Goal: Answer question/provide support

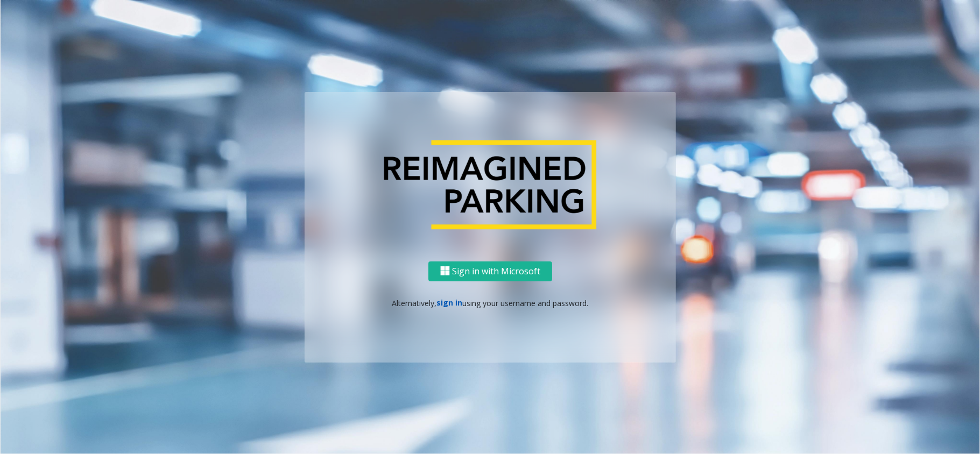
click at [444, 299] on link "sign in" at bounding box center [450, 303] width 26 height 10
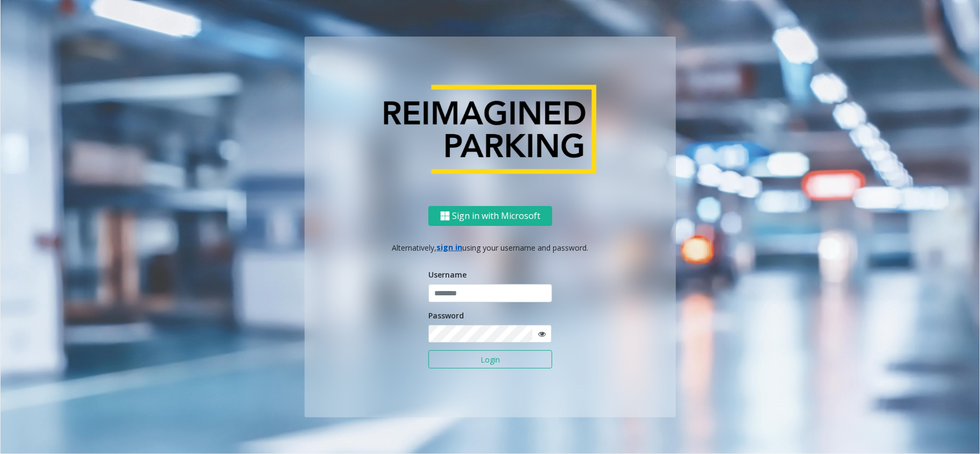
click at [462, 304] on form "Username Password Login" at bounding box center [491, 324] width 124 height 111
type input "*******"
click at [466, 366] on button "Login" at bounding box center [491, 360] width 124 height 18
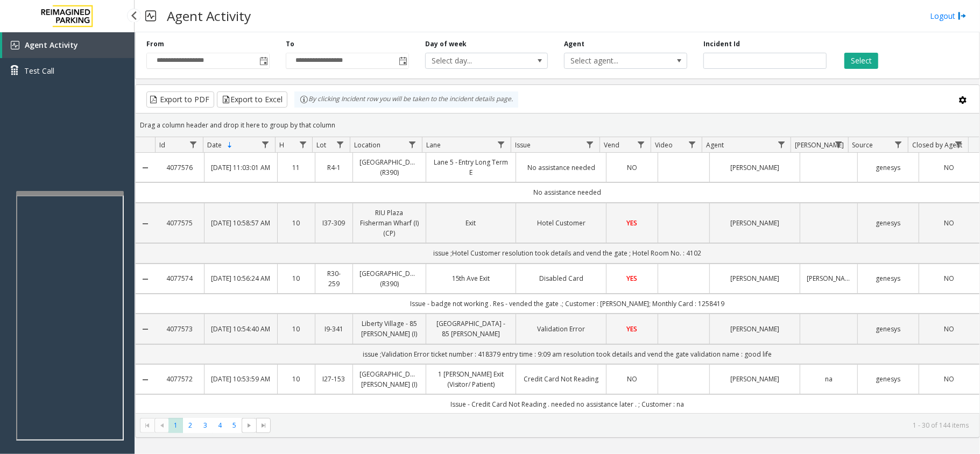
drag, startPoint x: 102, startPoint y: 156, endPoint x: 128, endPoint y: 143, distance: 28.9
click at [89, 162] on div "Agent Activity Test Call" at bounding box center [67, 259] width 135 height 454
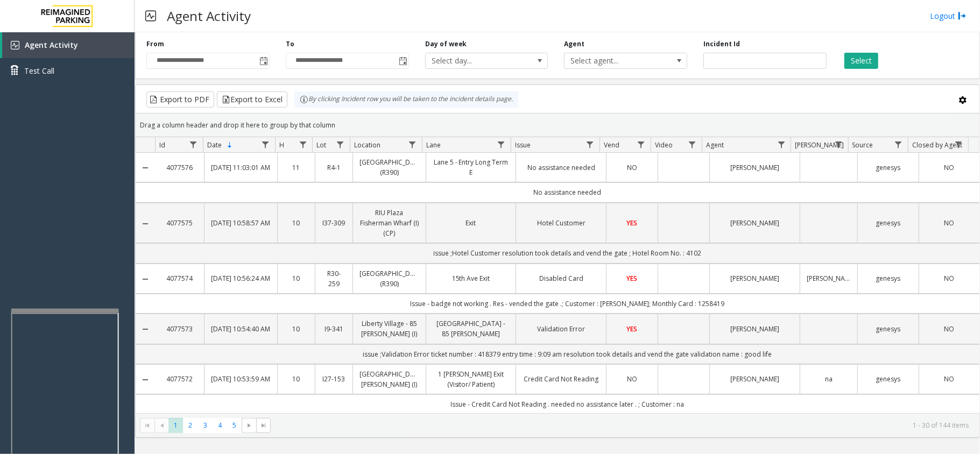
click at [67, 310] on div at bounding box center [65, 311] width 108 height 4
drag, startPoint x: 85, startPoint y: 276, endPoint x: 44, endPoint y: 263, distance: 42.9
click at [44, 263] on div "Agent Activity Test Call" at bounding box center [67, 259] width 135 height 454
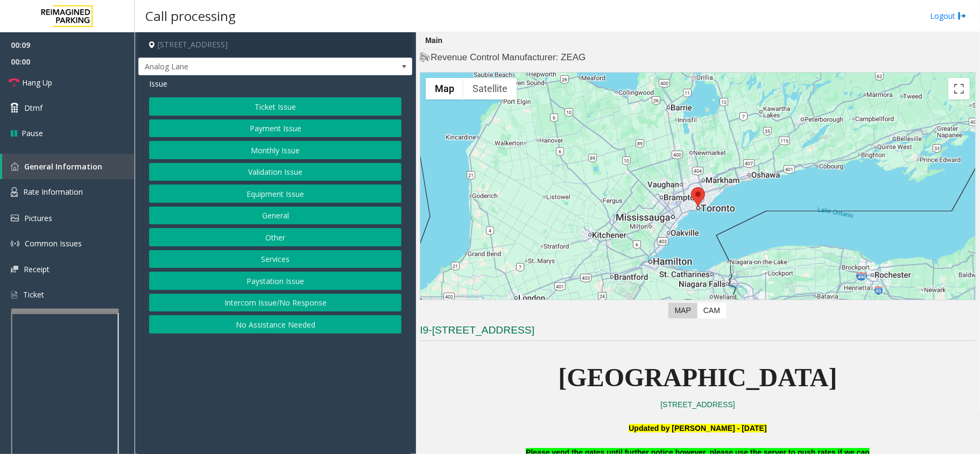
drag, startPoint x: 267, startPoint y: 383, endPoint x: 263, endPoint y: 388, distance: 5.7
click at [263, 388] on app-call-processing-form "[STREET_ADDRESS] Analog Lane Issue Ticket Issue Payment Issue Monthly Issue Val…" at bounding box center [276, 243] width 282 height 422
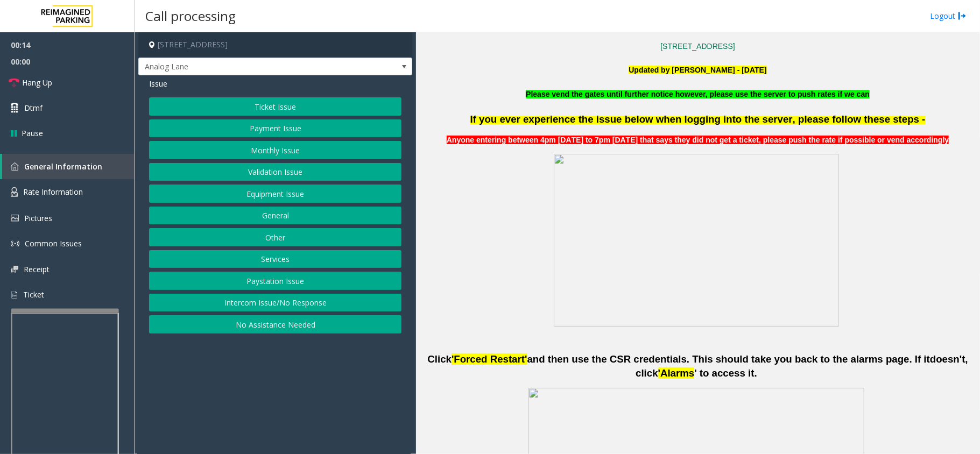
click at [200, 196] on button "Equipment Issue" at bounding box center [275, 194] width 253 height 18
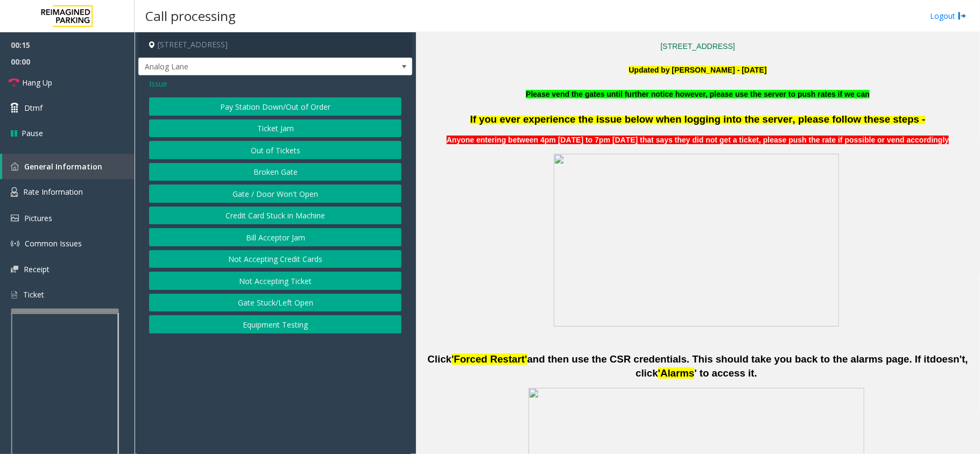
click at [200, 196] on button "Gate / Door Won't Open" at bounding box center [275, 194] width 253 height 18
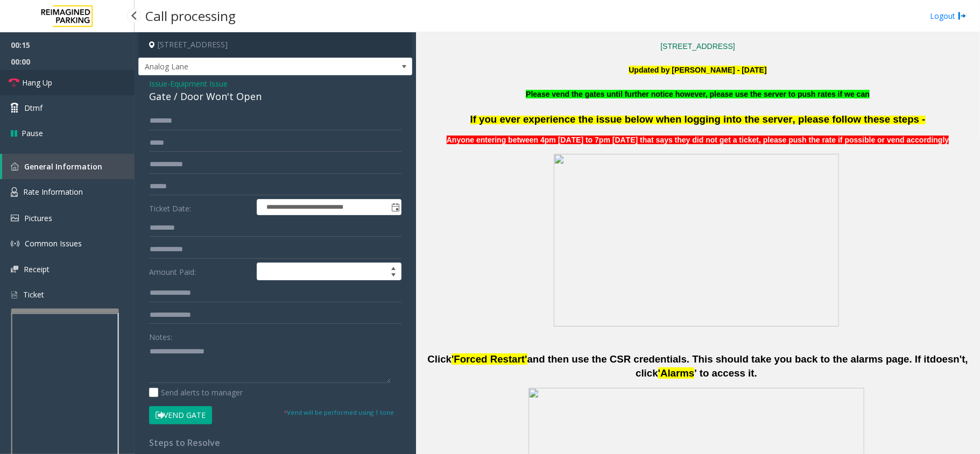
click at [110, 76] on link "Hang Up" at bounding box center [67, 82] width 135 height 25
click at [209, 350] on textarea at bounding box center [270, 363] width 242 height 40
paste textarea "**********"
type textarea "**********"
click at [100, 72] on link "Hang Up" at bounding box center [67, 82] width 135 height 25
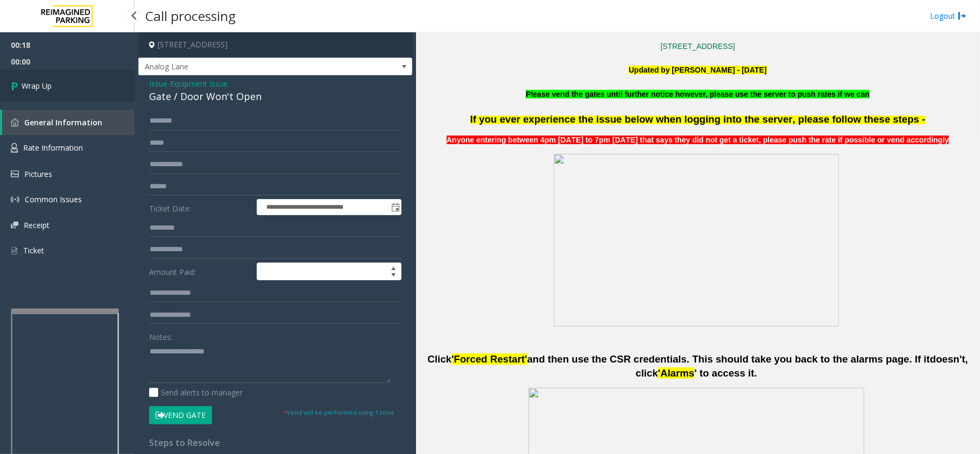
click at [100, 72] on link "Wrap Up" at bounding box center [67, 86] width 135 height 32
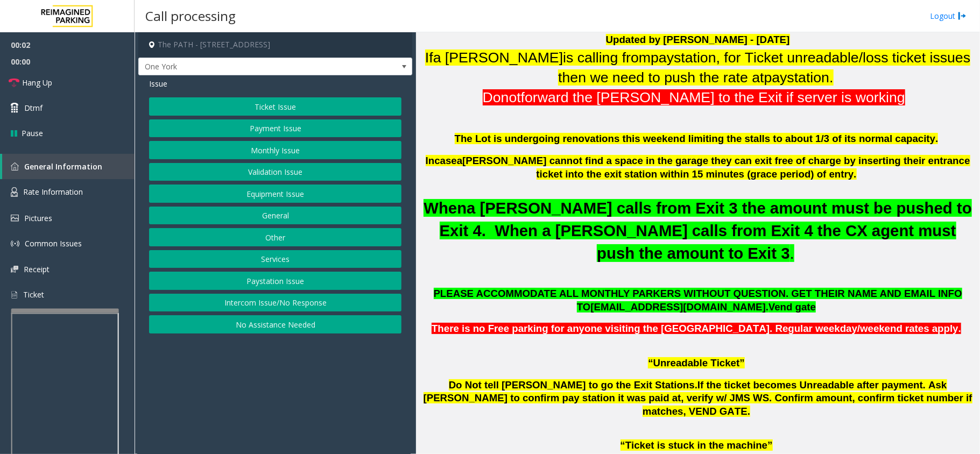
scroll to position [431, 0]
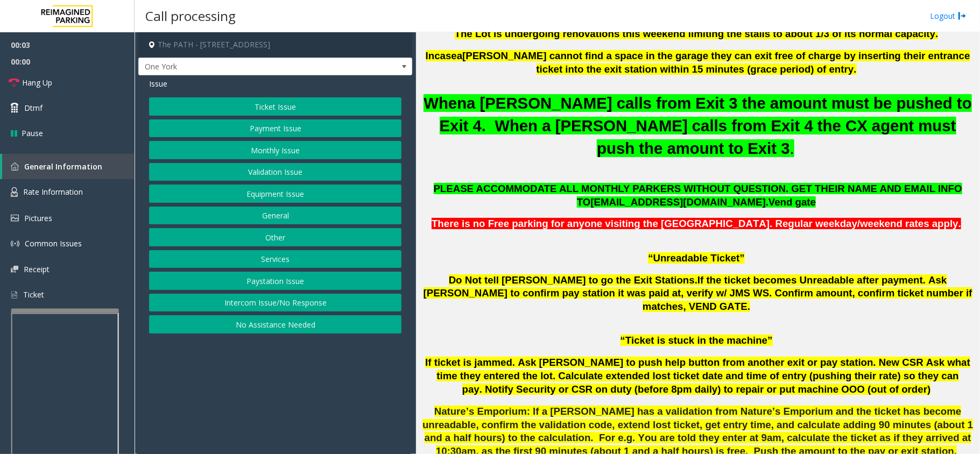
click at [287, 302] on button "Intercom Issue/No Response" at bounding box center [275, 303] width 253 height 18
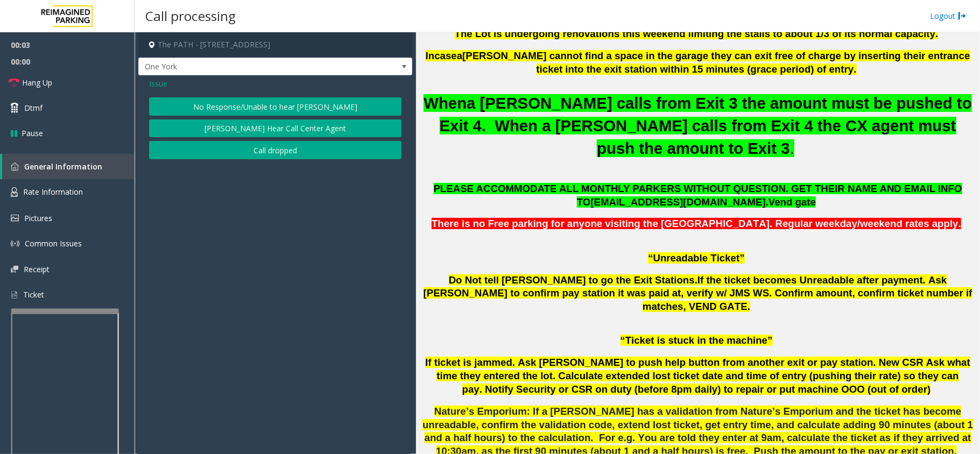
click at [276, 104] on button "No Response/Unable to hear [PERSON_NAME]" at bounding box center [275, 106] width 253 height 18
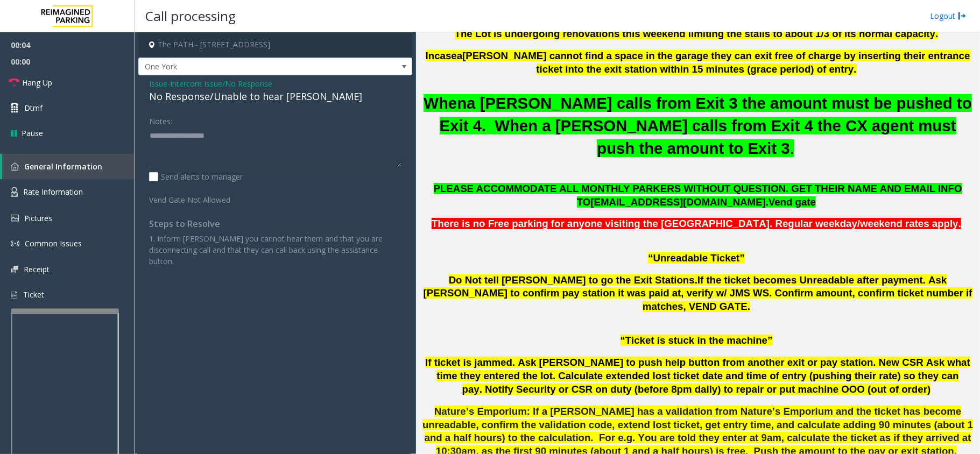
click at [267, 100] on div "No Response/Unable to hear [PERSON_NAME]" at bounding box center [275, 96] width 253 height 15
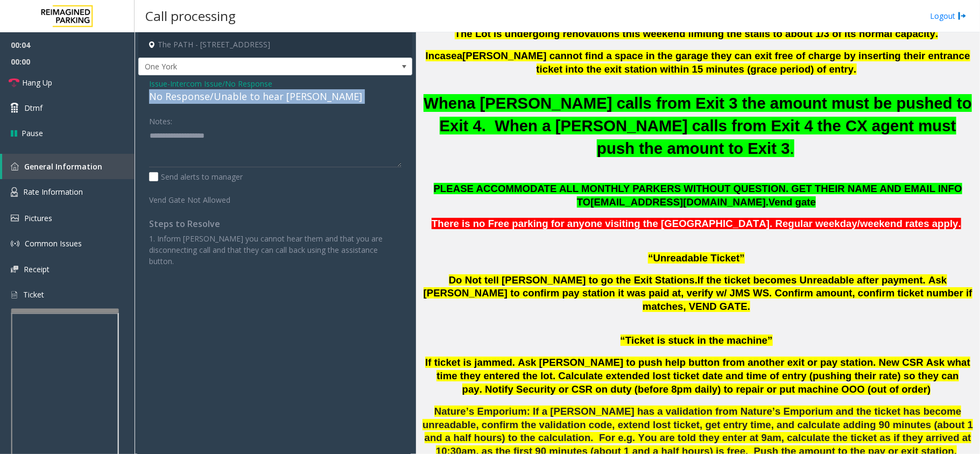
click at [267, 100] on div "No Response/Unable to hear [PERSON_NAME]" at bounding box center [275, 96] width 253 height 15
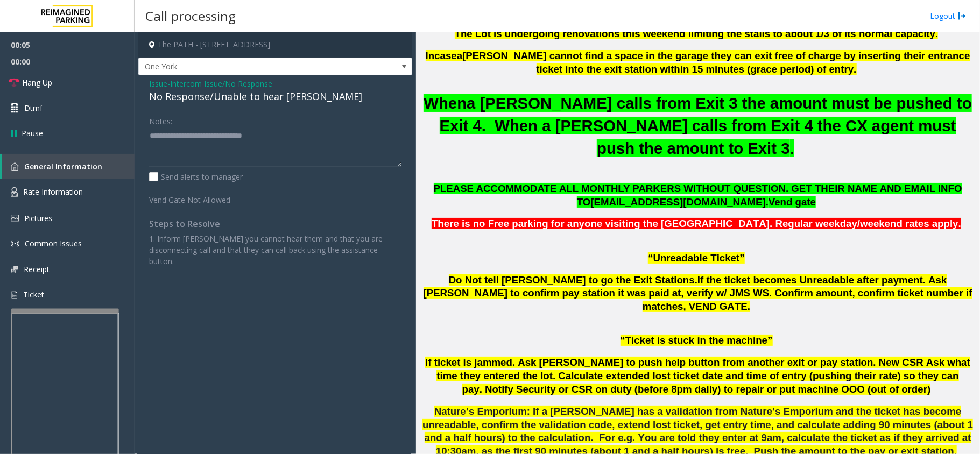
click at [353, 139] on textarea at bounding box center [275, 147] width 253 height 40
type textarea "**********"
click at [89, 75] on link "Hang Up" at bounding box center [67, 82] width 135 height 25
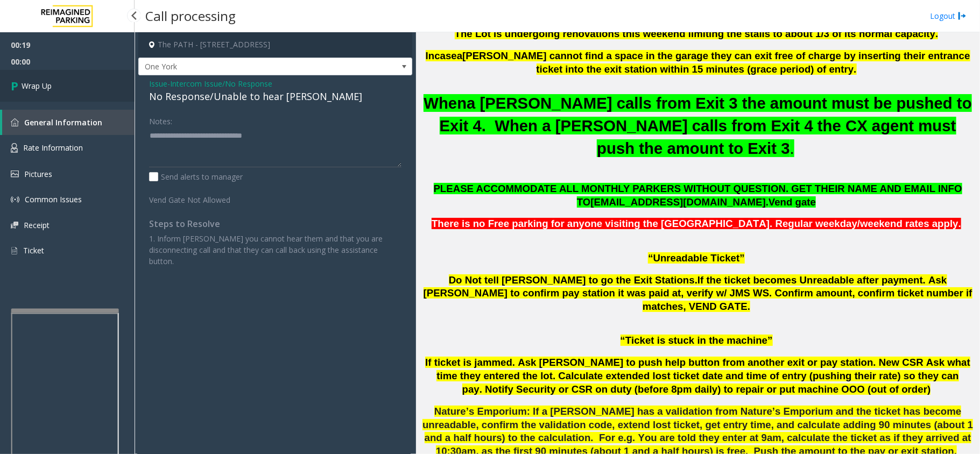
click at [89, 75] on link "Wrap Up" at bounding box center [67, 86] width 135 height 32
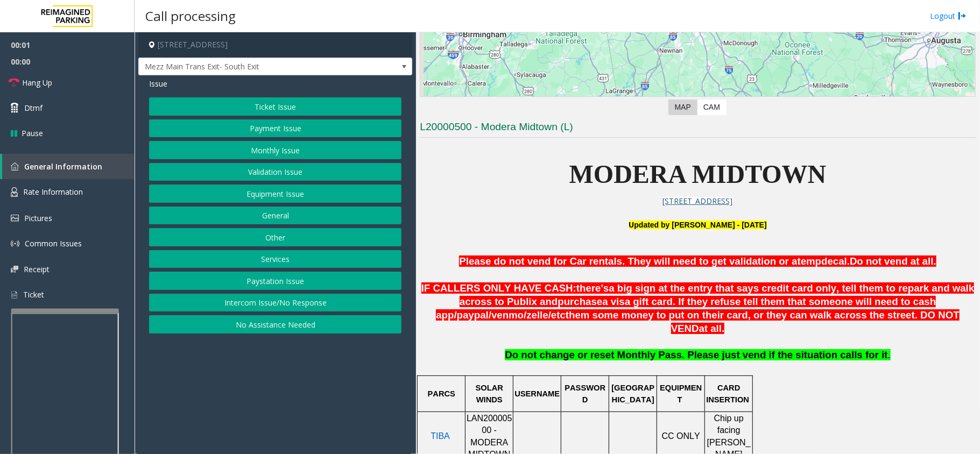
scroll to position [431, 0]
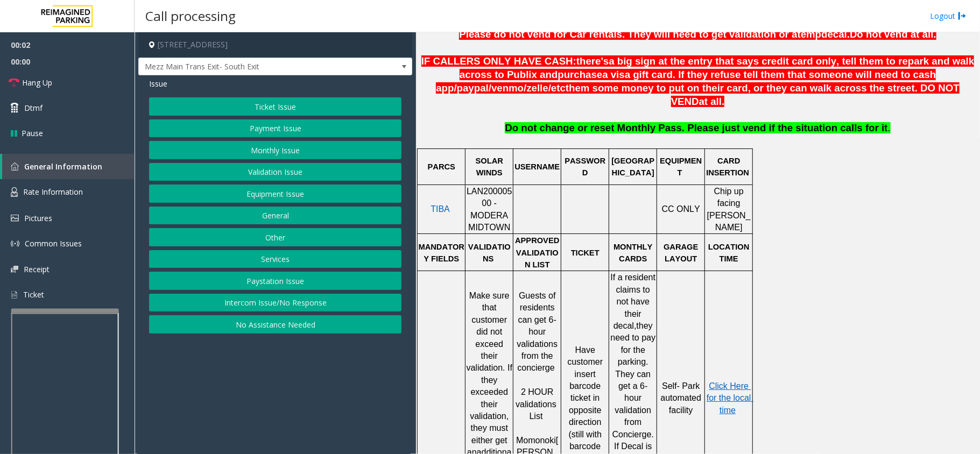
click at [489, 183] on div at bounding box center [490, 185] width 48 height 4
click at [484, 187] on span "LAN20000500 - MODERA MIDTOWN" at bounding box center [490, 209] width 46 height 45
copy span "LAN20000500"
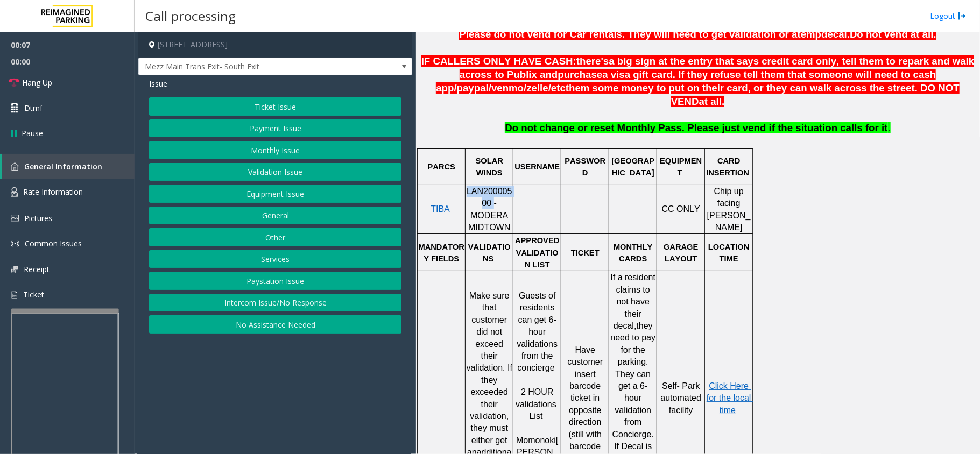
click at [317, 154] on button "Monthly Issue" at bounding box center [275, 150] width 253 height 18
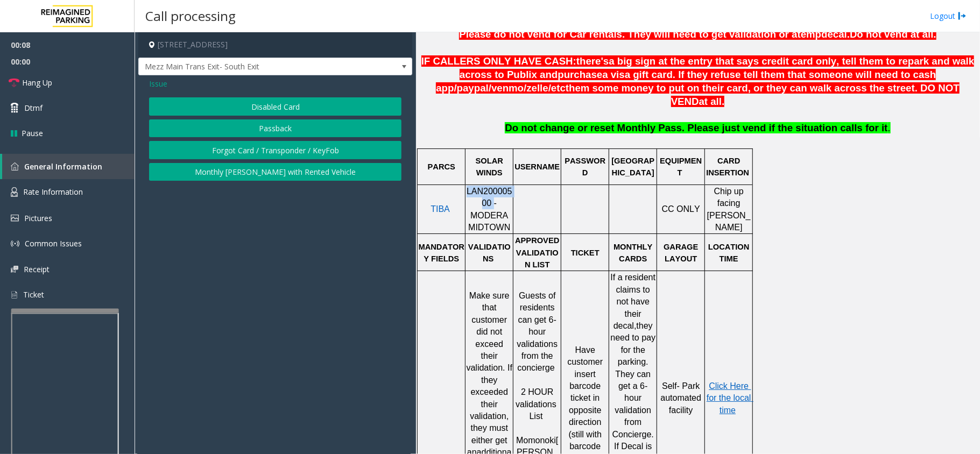
click at [299, 104] on button "Disabled Card" at bounding box center [275, 106] width 253 height 18
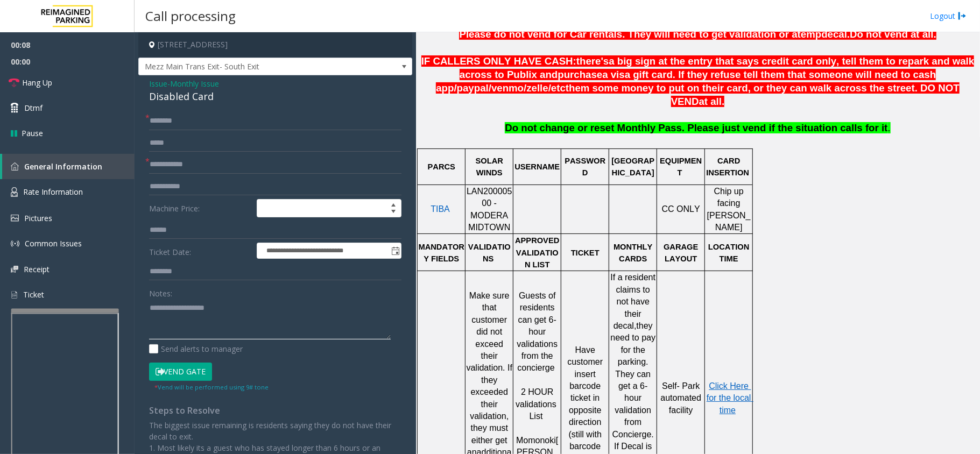
click at [283, 330] on textarea at bounding box center [270, 319] width 242 height 40
click at [327, 298] on div "Notes:" at bounding box center [275, 311] width 253 height 55
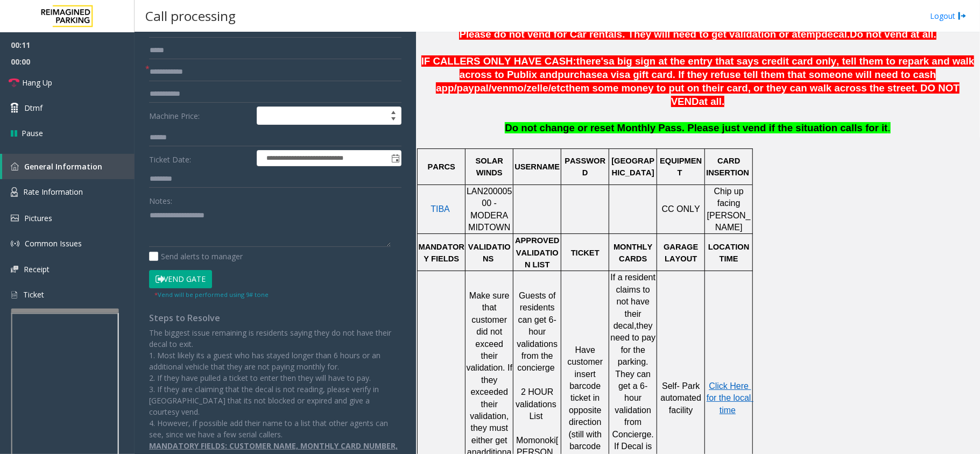
scroll to position [102, 0]
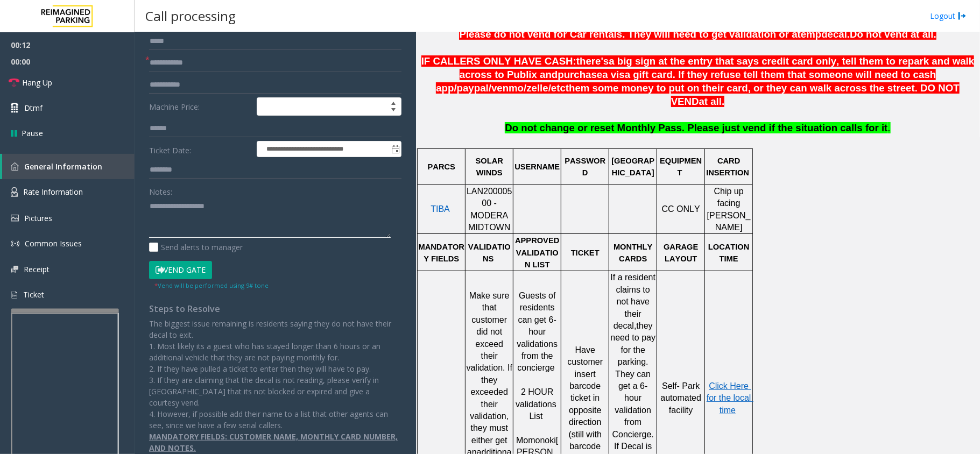
paste textarea "**********"
click at [253, 227] on textarea at bounding box center [270, 218] width 242 height 40
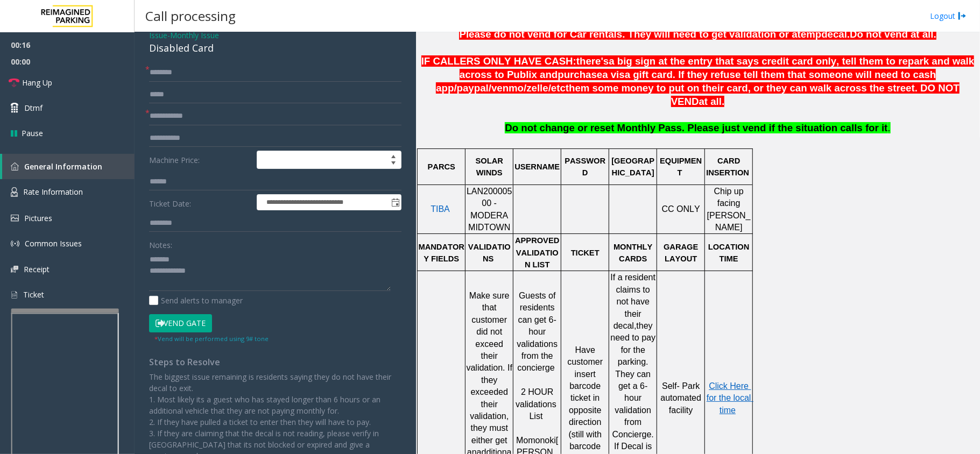
scroll to position [0, 0]
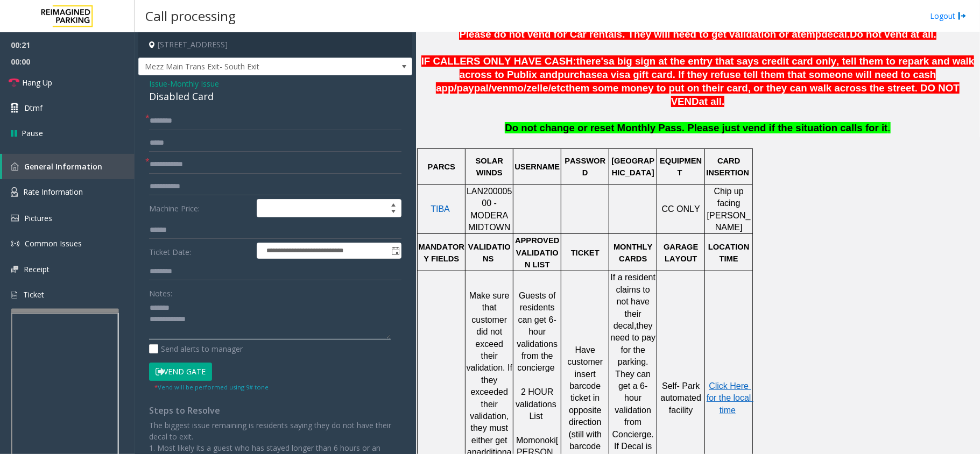
paste textarea "**********"
click at [237, 324] on textarea at bounding box center [270, 319] width 242 height 40
type textarea "**********"
click at [250, 157] on input "text" at bounding box center [275, 165] width 253 height 18
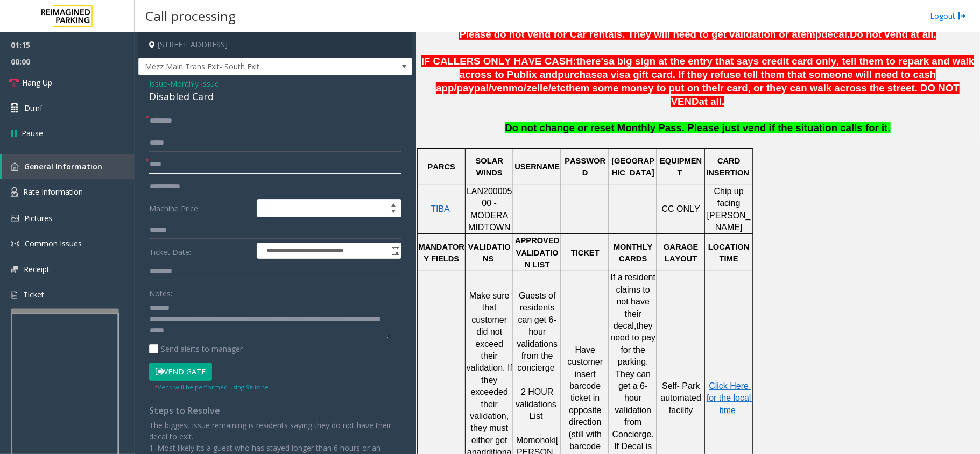
type input "****"
click at [201, 375] on button "Vend Gate" at bounding box center [180, 372] width 63 height 18
drag, startPoint x: 683, startPoint y: 210, endPoint x: 675, endPoint y: 213, distance: 9.2
drag, startPoint x: 675, startPoint y: 213, endPoint x: 629, endPoint y: 257, distance: 63.2
click at [629, 273] on span "If a resident claims to not have their decal" at bounding box center [634, 302] width 47 height 58
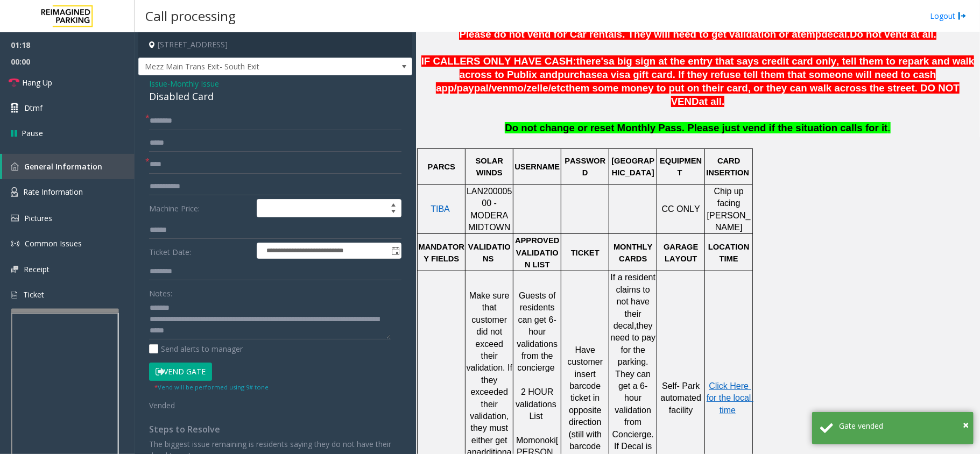
scroll to position [143, 0]
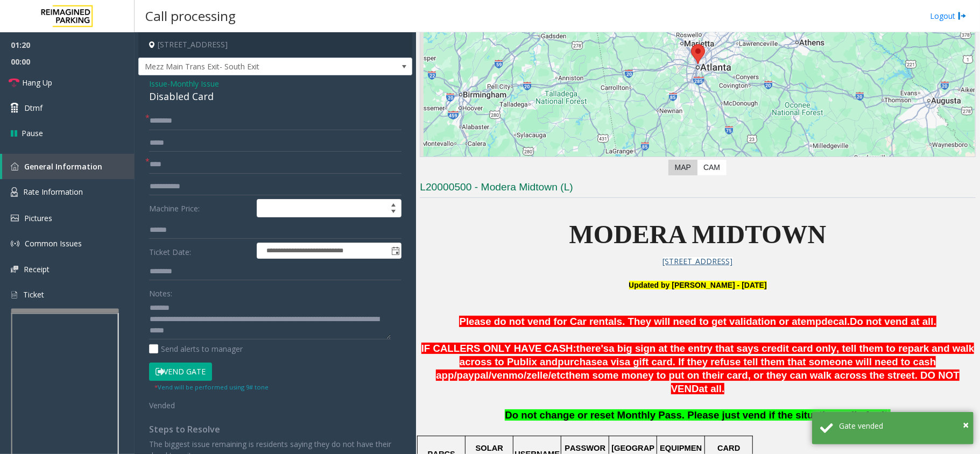
click at [165, 132] on form "**********" at bounding box center [275, 261] width 253 height 299
click at [173, 124] on input "text" at bounding box center [275, 121] width 253 height 18
type input "*"
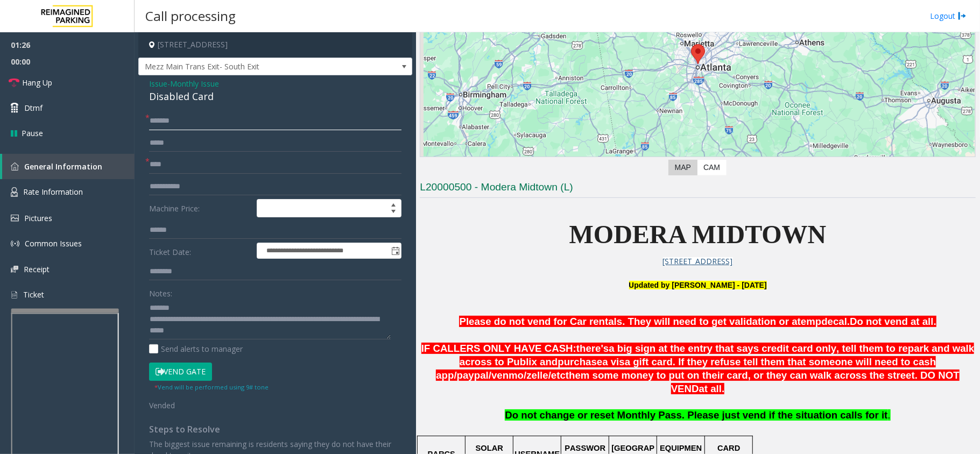
scroll to position [0, 0]
type input "*******"
click at [205, 306] on textarea at bounding box center [270, 319] width 242 height 40
click at [177, 100] on div "Disabled Card" at bounding box center [275, 96] width 253 height 15
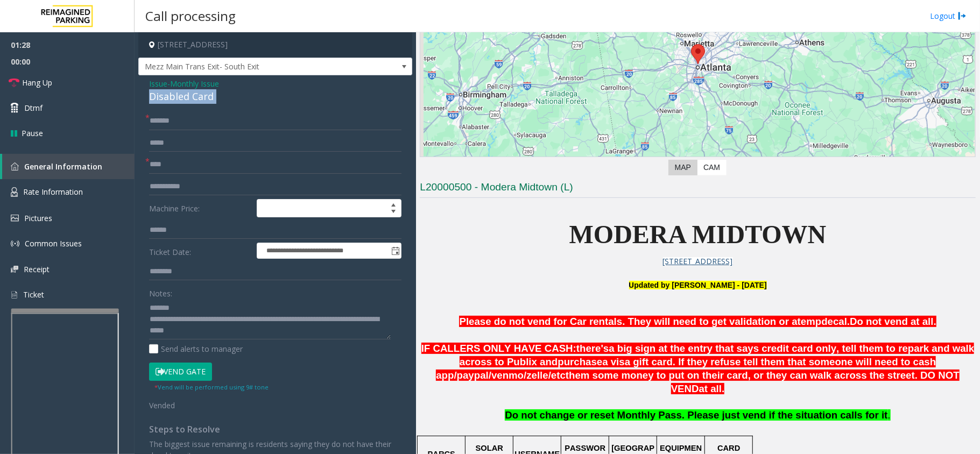
click at [177, 100] on div "Disabled Card" at bounding box center [275, 96] width 253 height 15
copy div "Disabled Card"
paste textarea "**********"
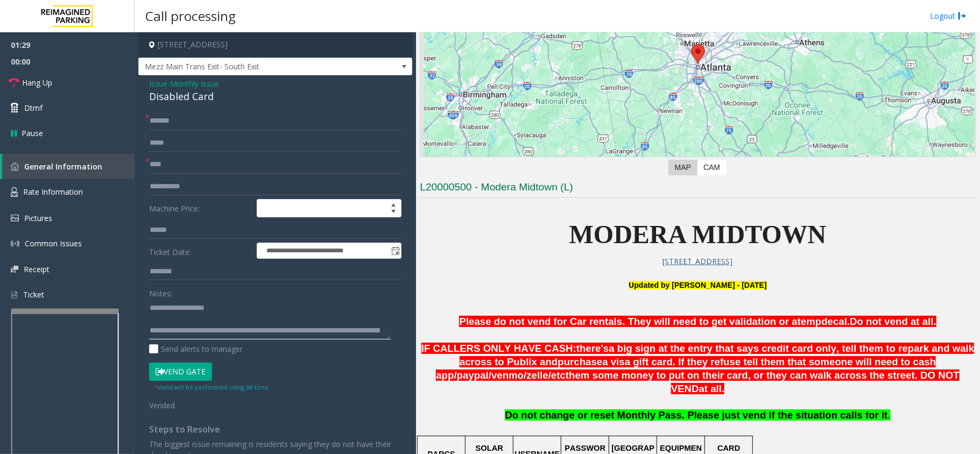
click at [194, 304] on textarea at bounding box center [270, 319] width 242 height 40
drag, startPoint x: 198, startPoint y: 328, endPoint x: 435, endPoint y: 395, distance: 246.1
click at [435, 395] on div "**********" at bounding box center [557, 243] width 845 height 422
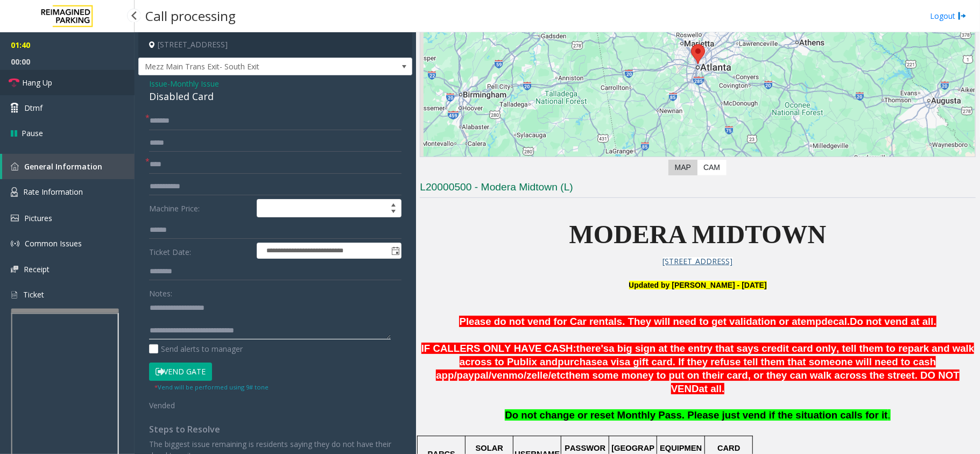
type textarea "**********"
click at [84, 84] on link "Hang Up" at bounding box center [67, 82] width 135 height 25
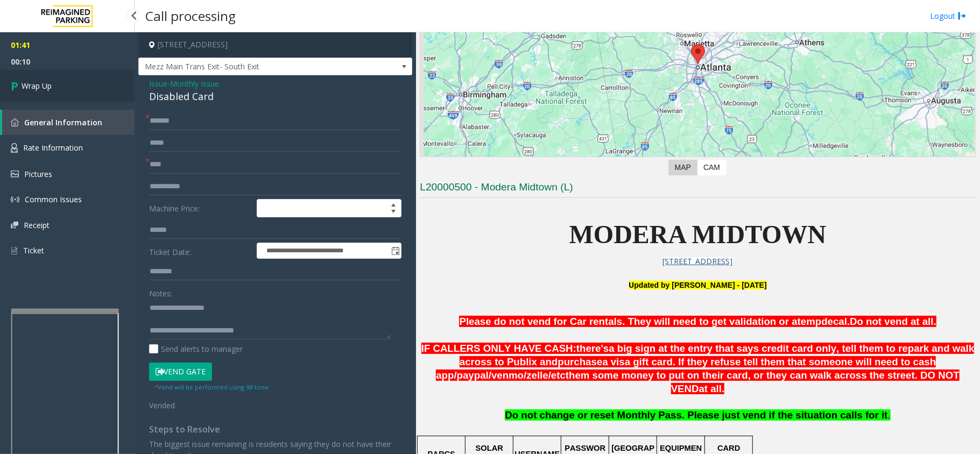
click at [99, 82] on link "Wrap Up" at bounding box center [67, 86] width 135 height 32
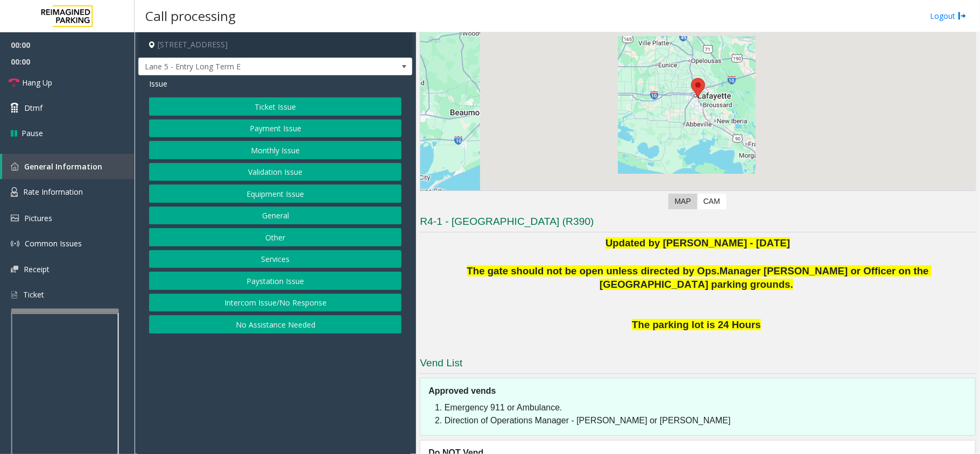
scroll to position [151, 0]
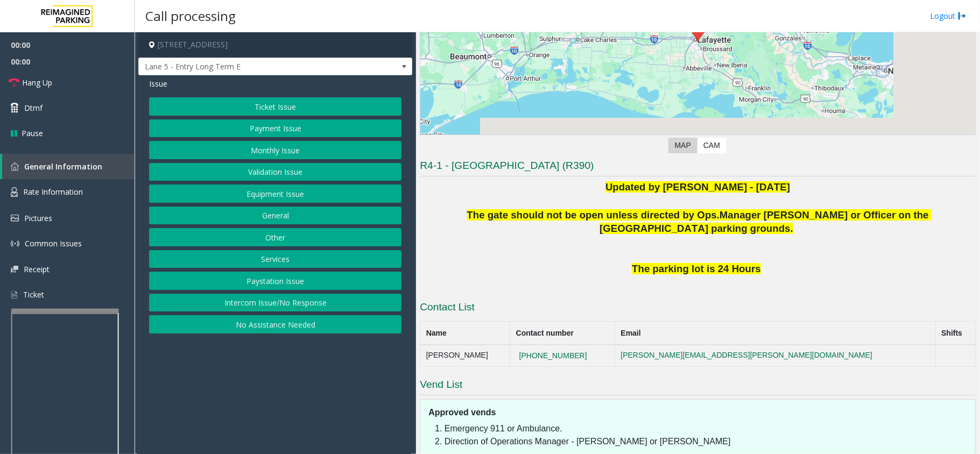
drag, startPoint x: 616, startPoint y: 250, endPoint x: 585, endPoint y: 261, distance: 33.0
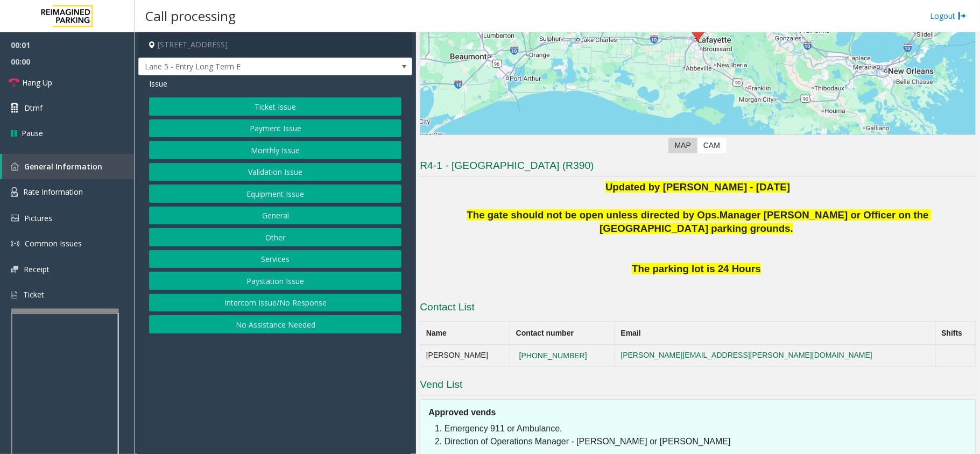
drag, startPoint x: 585, startPoint y: 261, endPoint x: 550, endPoint y: 274, distance: 36.8
click at [550, 274] on p "The parking lot is 24 Hours" at bounding box center [698, 269] width 556 height 14
click at [259, 328] on button "No Assistance Needed" at bounding box center [275, 325] width 253 height 18
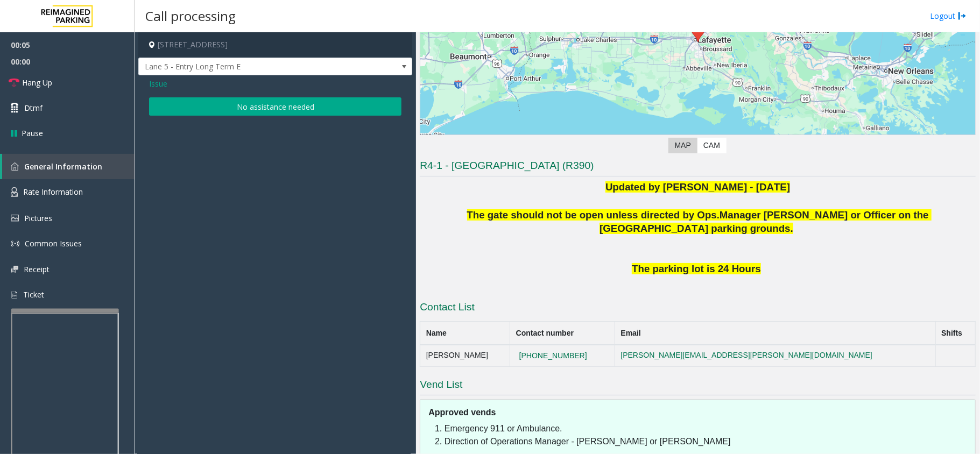
click at [156, 89] on span "Issue" at bounding box center [158, 83] width 18 height 11
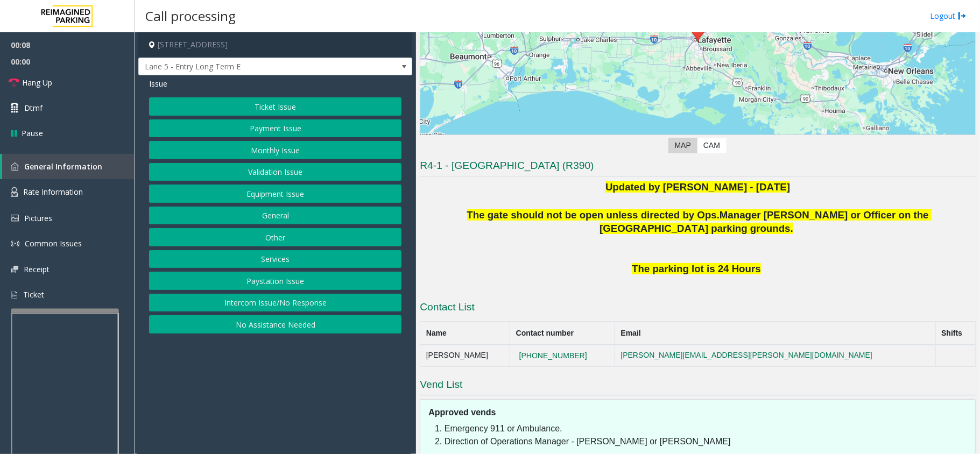
click at [238, 188] on button "Equipment Issue" at bounding box center [275, 194] width 253 height 18
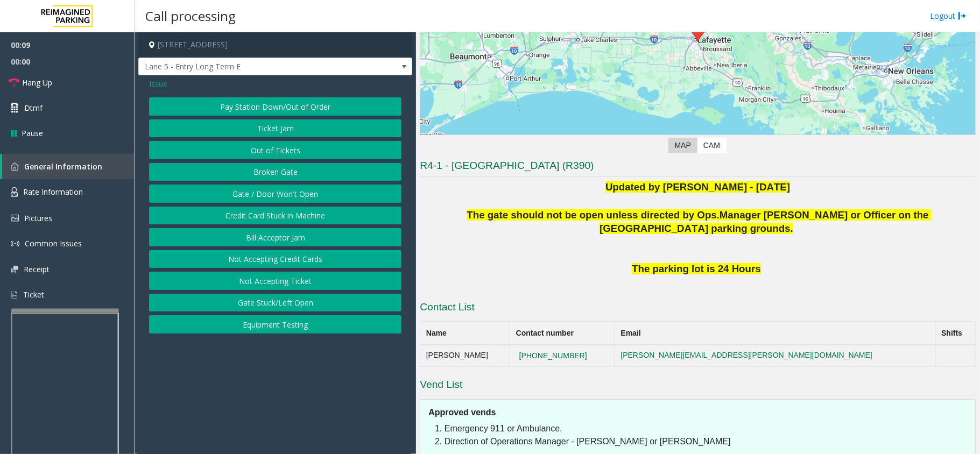
click at [242, 98] on button "Pay Station Down/Out of Order" at bounding box center [275, 106] width 253 height 18
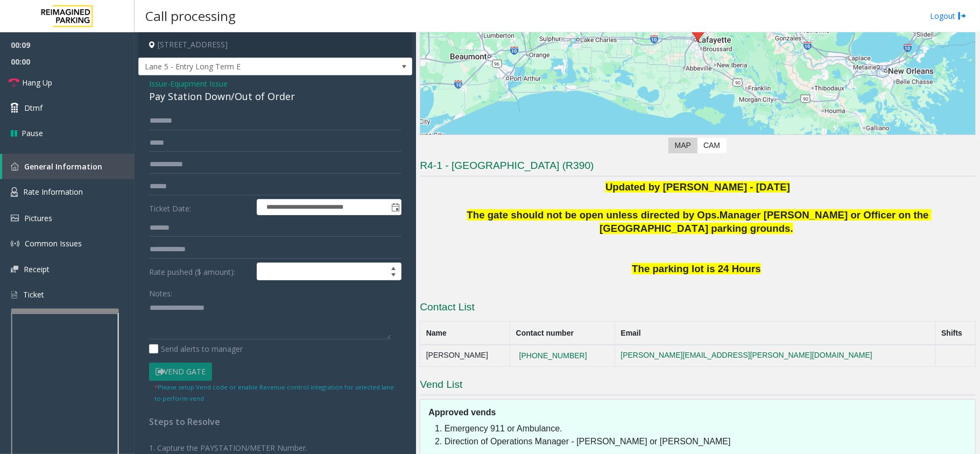
click at [241, 102] on div "Pay Station Down/Out of Order" at bounding box center [275, 96] width 253 height 15
paste textarea "**********"
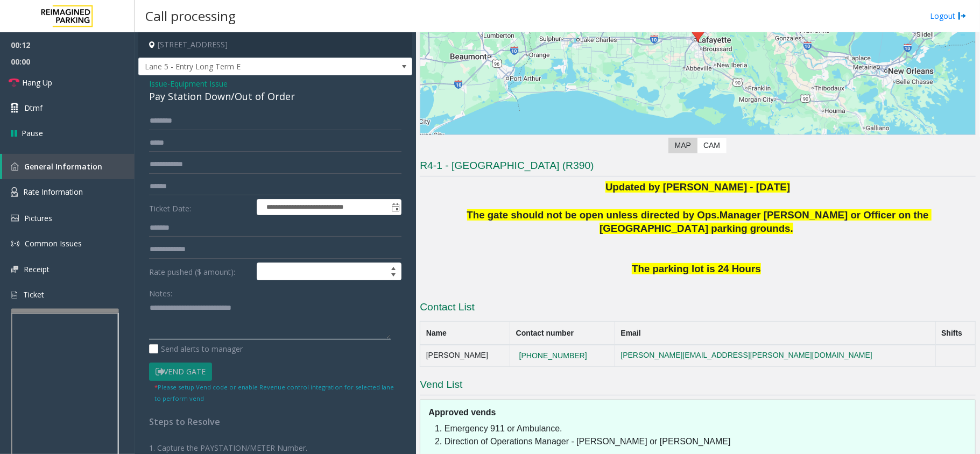
drag, startPoint x: 240, startPoint y: 331, endPoint x: 160, endPoint y: 184, distance: 166.7
click at [240, 319] on textarea at bounding box center [270, 319] width 242 height 40
type textarea "**********"
click at [120, 86] on link "Hang Up" at bounding box center [67, 82] width 135 height 25
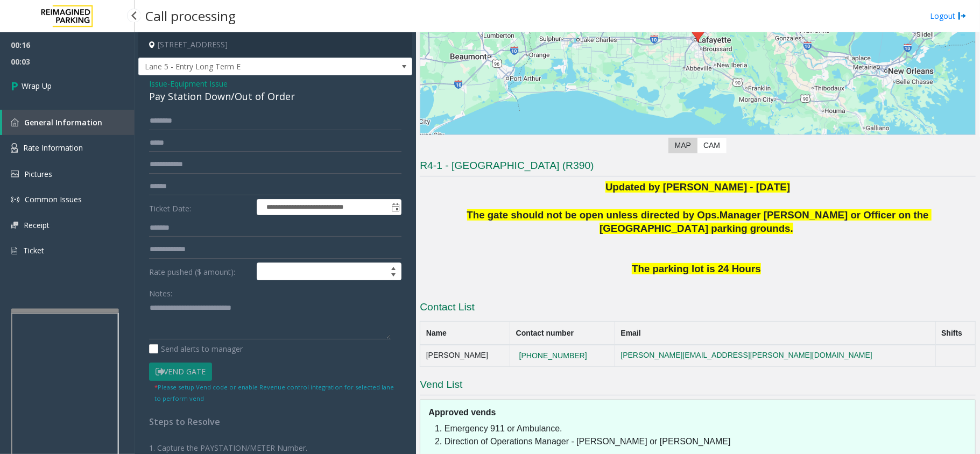
click at [101, 131] on link "General Information" at bounding box center [68, 122] width 132 height 25
click at [73, 78] on link "Wrap Up" at bounding box center [67, 86] width 135 height 32
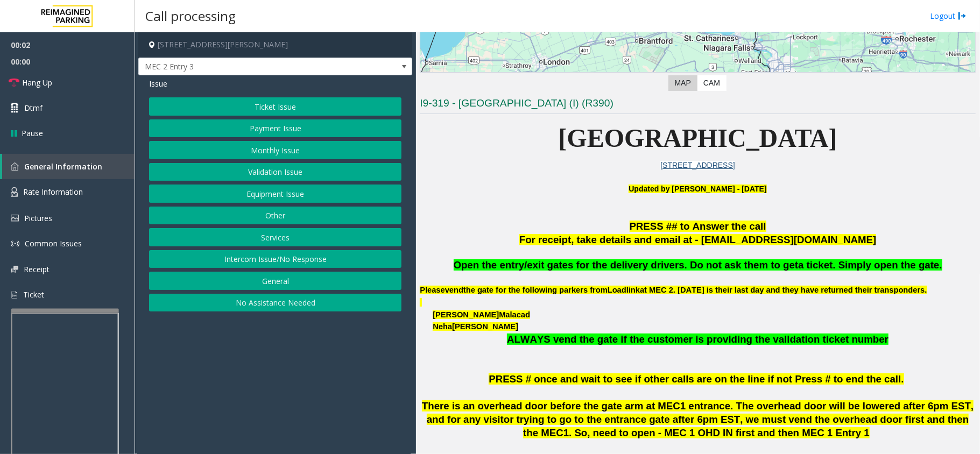
scroll to position [215, 0]
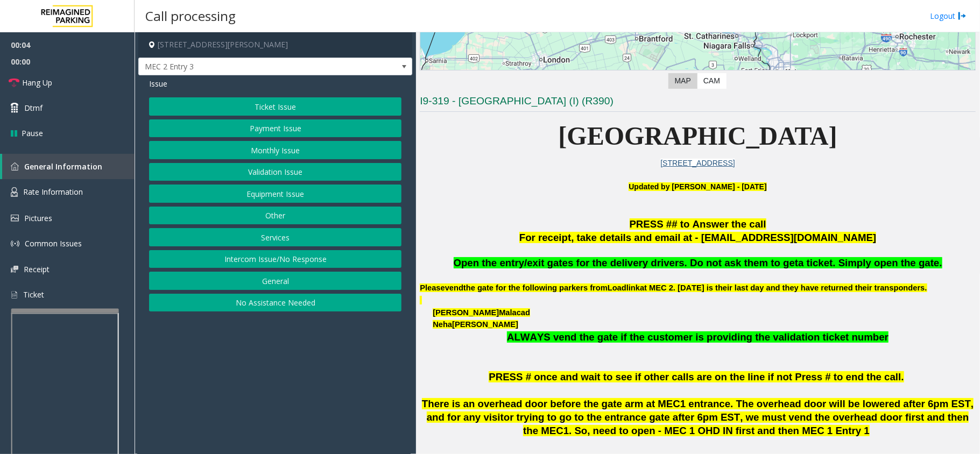
click at [278, 177] on button "Validation Issue" at bounding box center [275, 172] width 253 height 18
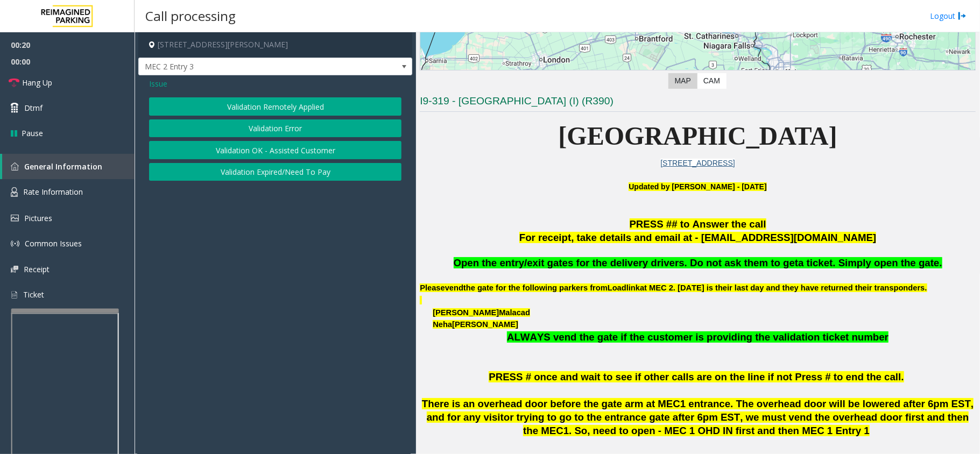
drag, startPoint x: 195, startPoint y: 232, endPoint x: 186, endPoint y: 233, distance: 9.2
drag, startPoint x: 160, startPoint y: 83, endPoint x: 179, endPoint y: 94, distance: 21.2
click at [164, 83] on span "Issue" at bounding box center [158, 83] width 18 height 11
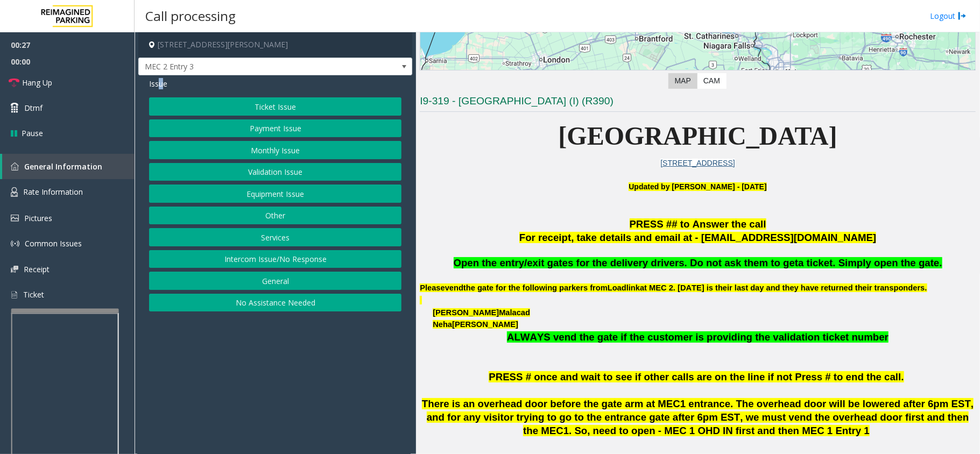
click at [240, 197] on button "Equipment Issue" at bounding box center [275, 194] width 253 height 18
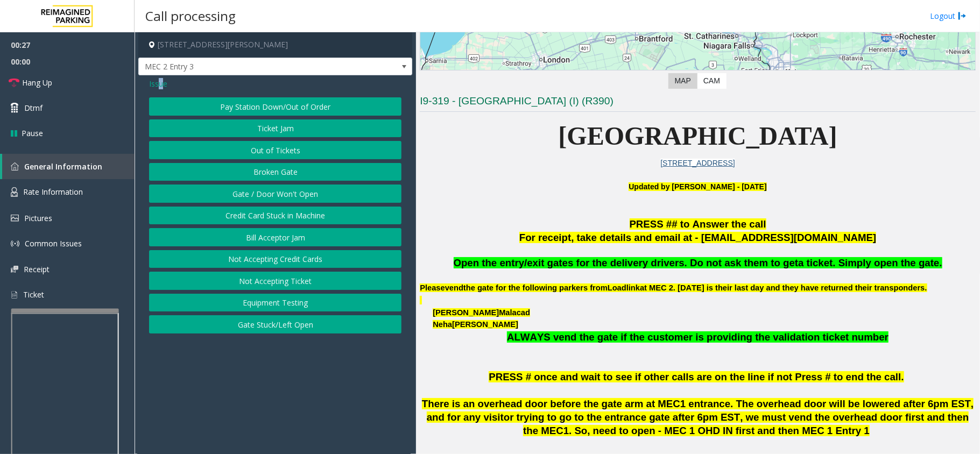
click at [240, 197] on button "Gate / Door Won't Open" at bounding box center [275, 194] width 253 height 18
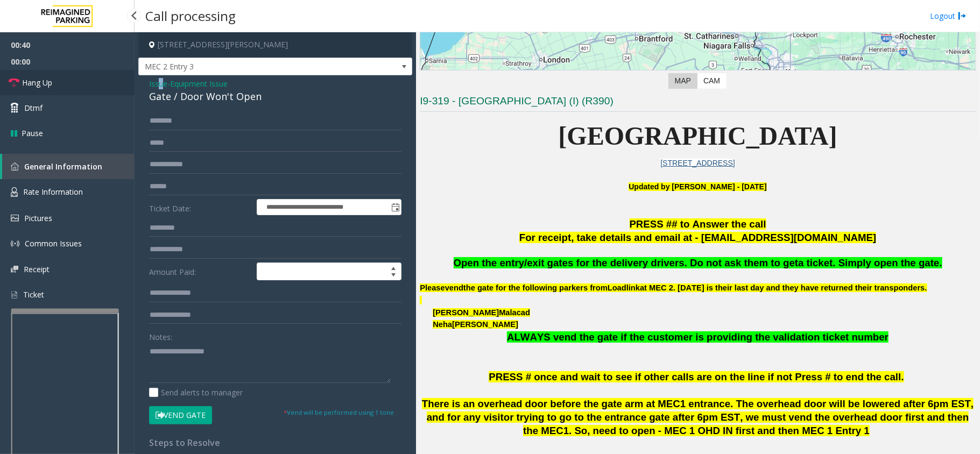
click at [87, 76] on link "Hang Up" at bounding box center [67, 82] width 135 height 25
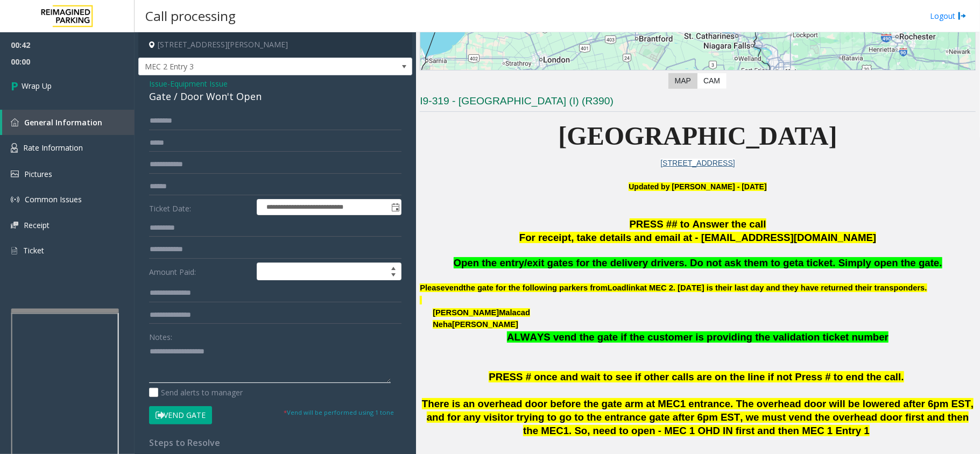
click at [218, 344] on textarea at bounding box center [270, 363] width 242 height 40
paste textarea "**********"
drag, startPoint x: 214, startPoint y: 375, endPoint x: 204, endPoint y: 341, distance: 35.1
click at [213, 375] on textarea at bounding box center [270, 363] width 242 height 40
click at [205, 352] on textarea at bounding box center [270, 363] width 242 height 40
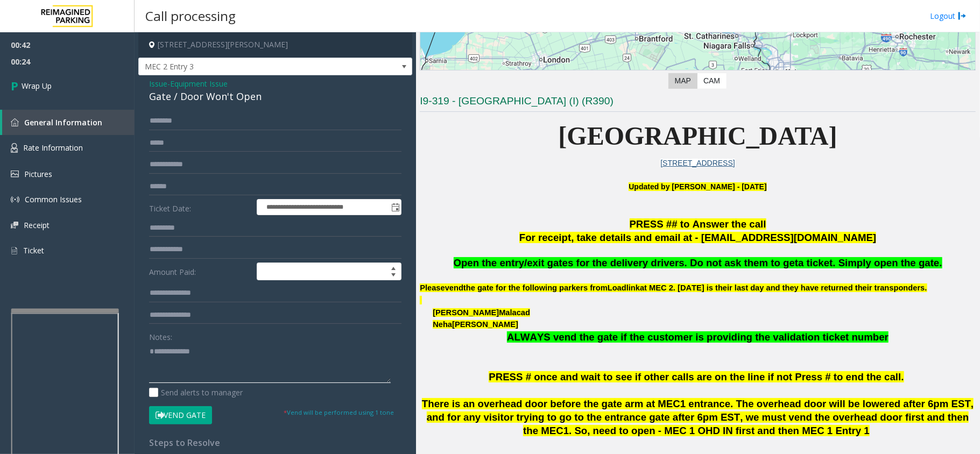
type textarea "**********"
click at [152, 83] on span "Issue" at bounding box center [158, 83] width 18 height 11
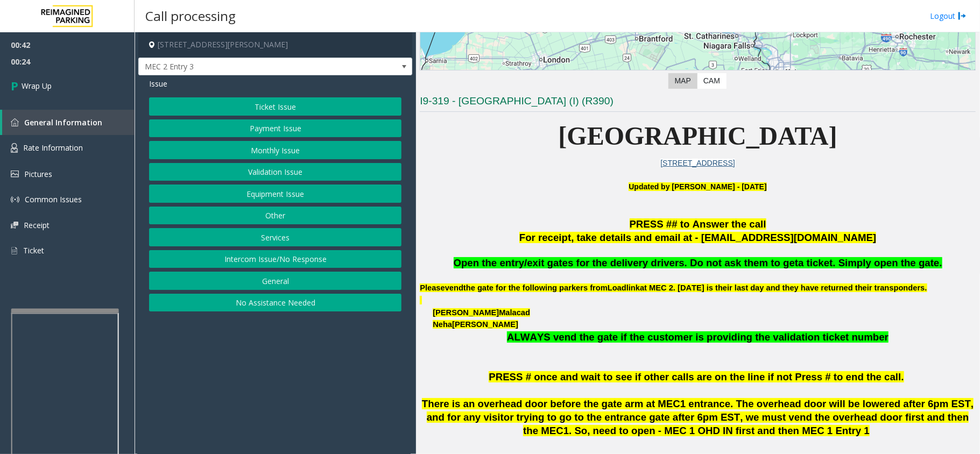
click at [274, 198] on button "Equipment Issue" at bounding box center [275, 194] width 253 height 18
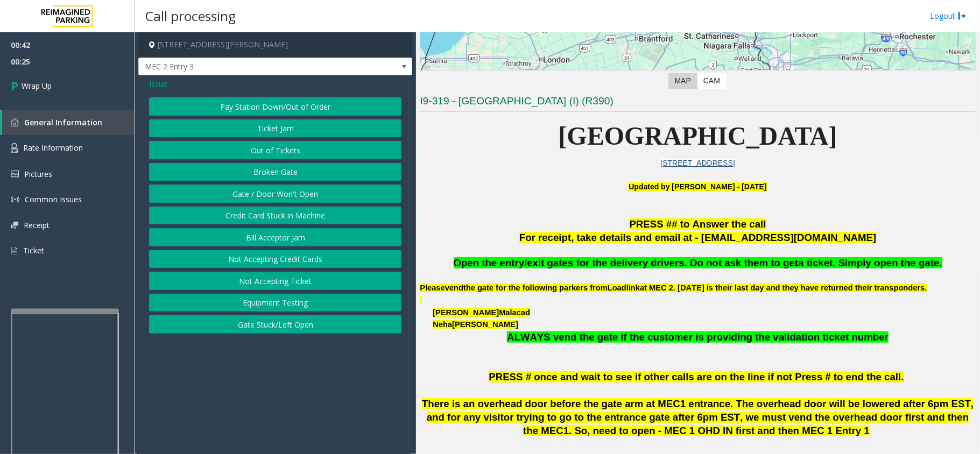
click at [274, 198] on button "Gate / Door Won't Open" at bounding box center [275, 194] width 253 height 18
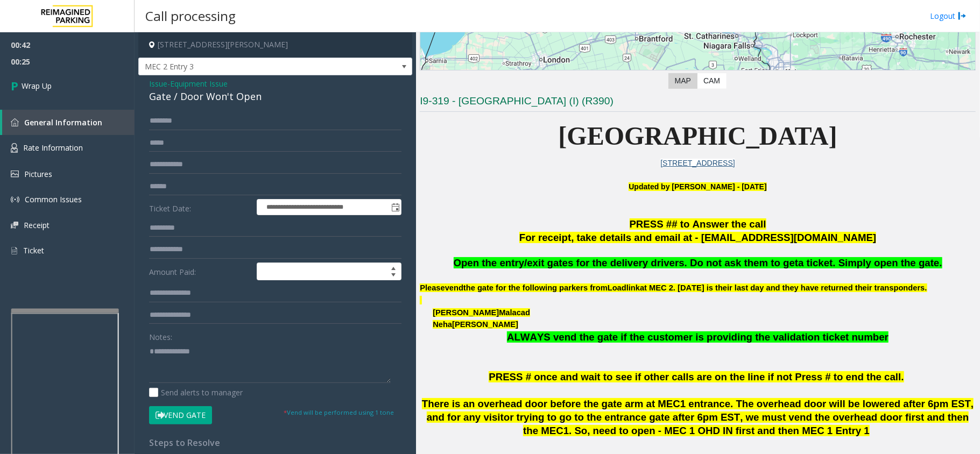
drag, startPoint x: 280, startPoint y: 332, endPoint x: 263, endPoint y: 354, distance: 27.7
click at [279, 336] on div "Notes:" at bounding box center [275, 355] width 253 height 55
drag, startPoint x: 226, startPoint y: 375, endPoint x: 124, endPoint y: 375, distance: 102.3
click at [124, 375] on app-root "**********" at bounding box center [490, 227] width 980 height 454
drag, startPoint x: 308, startPoint y: 360, endPoint x: 309, endPoint y: 353, distance: 7.0
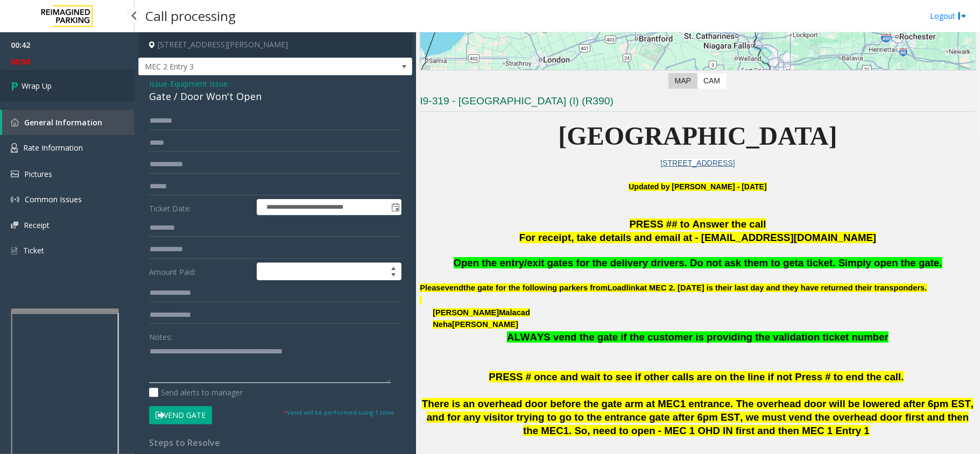
type textarea "**********"
click at [93, 80] on link "Wrap Up" at bounding box center [67, 86] width 135 height 32
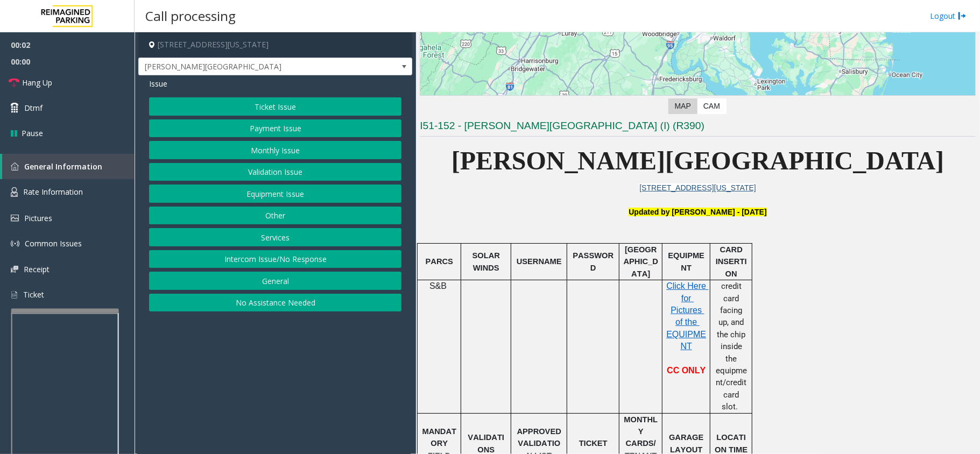
scroll to position [431, 0]
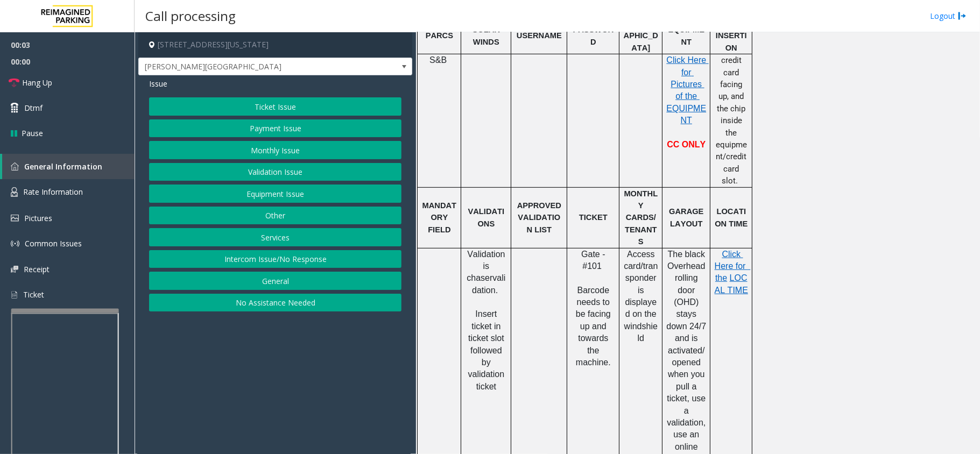
drag, startPoint x: 278, startPoint y: 337, endPoint x: 261, endPoint y: 343, distance: 18.4
click at [261, 343] on app-call-processing-form "[STREET_ADDRESS][US_STATE] [PERSON_NAME][GEOGRAPHIC_DATA] Issue Ticket Issue Pa…" at bounding box center [276, 243] width 282 height 422
drag, startPoint x: 290, startPoint y: 361, endPoint x: 282, endPoint y: 367, distance: 9.6
click at [282, 367] on app-call-processing-form "[STREET_ADDRESS][US_STATE] [PERSON_NAME][GEOGRAPHIC_DATA] Issue Ticket Issue Pa…" at bounding box center [276, 243] width 282 height 422
drag, startPoint x: 309, startPoint y: 314, endPoint x: 294, endPoint y: 330, distance: 21.7
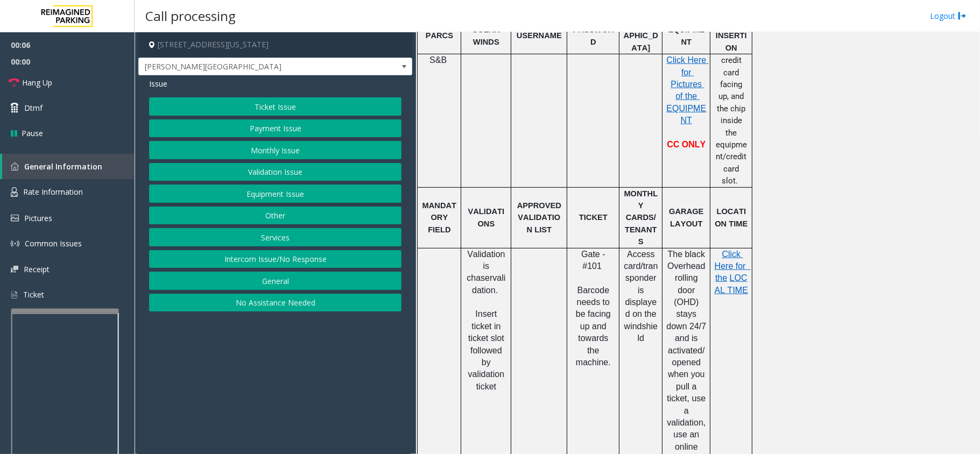
click at [294, 330] on app-call-processing-form "[STREET_ADDRESS][US_STATE] [PERSON_NAME][GEOGRAPHIC_DATA] Issue Ticket Issue Pa…" at bounding box center [276, 243] width 282 height 422
click at [228, 200] on button "Equipment Issue" at bounding box center [275, 194] width 253 height 18
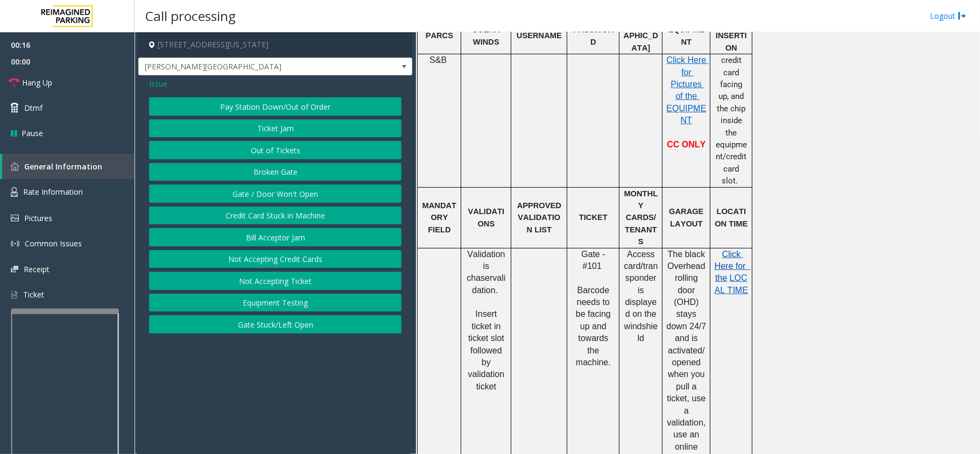
click at [739, 250] on span "Click Here for the" at bounding box center [733, 266] width 36 height 33
click at [263, 198] on button "Gate / Door Won't Open" at bounding box center [275, 194] width 253 height 18
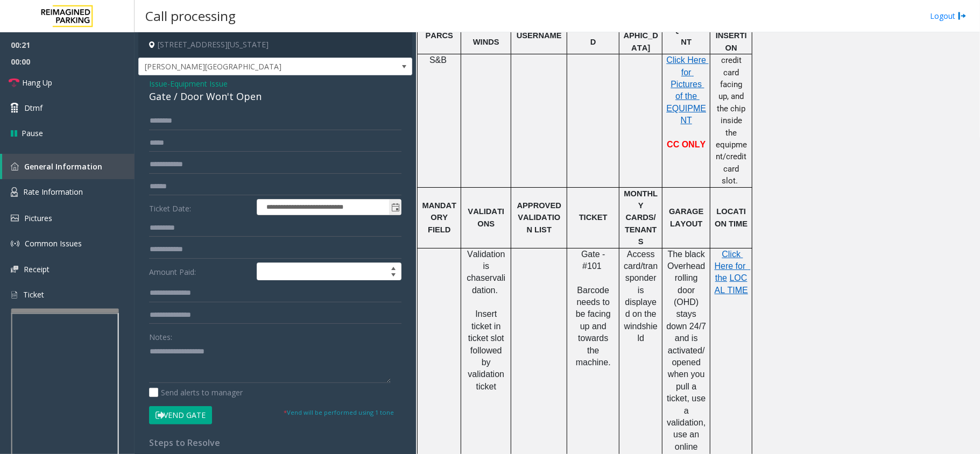
click at [264, 207] on input "**********" at bounding box center [329, 207] width 144 height 15
click at [240, 341] on div "Notes:" at bounding box center [275, 355] width 253 height 55
click at [237, 344] on textarea at bounding box center [270, 363] width 242 height 40
paste textarea "**********"
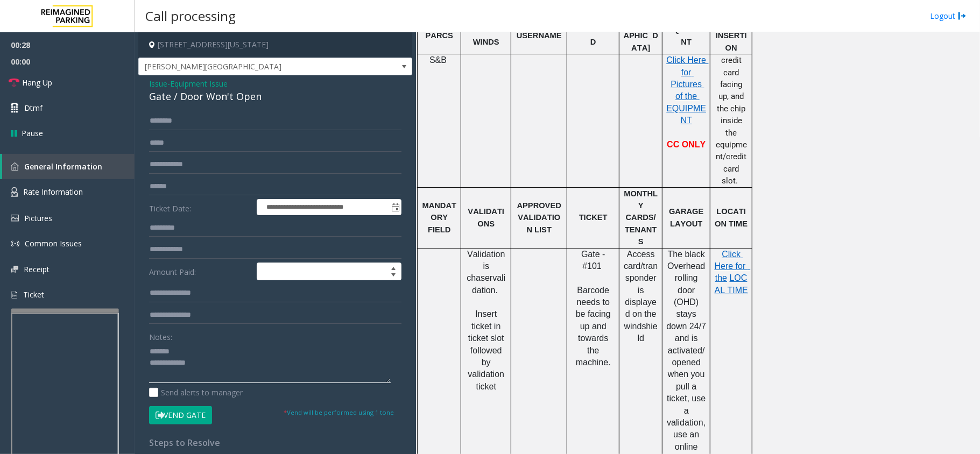
click at [220, 360] on textarea at bounding box center [270, 363] width 242 height 40
paste textarea "**********"
click at [213, 365] on textarea at bounding box center [270, 363] width 242 height 40
click at [209, 352] on textarea at bounding box center [270, 363] width 242 height 40
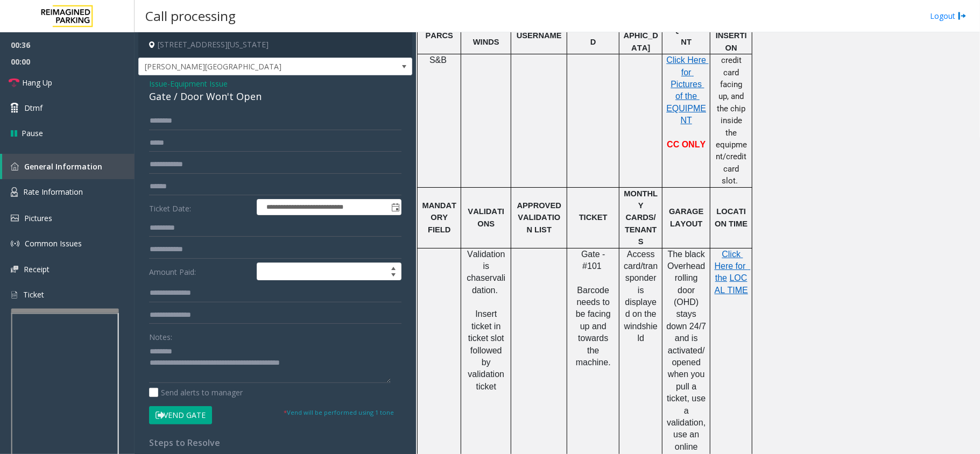
click at [246, 336] on div "Notes:" at bounding box center [275, 355] width 253 height 55
click at [345, 358] on textarea at bounding box center [270, 363] width 242 height 40
click at [174, 375] on textarea at bounding box center [270, 363] width 242 height 40
drag, startPoint x: 352, startPoint y: 362, endPoint x: 149, endPoint y: 365, distance: 202.5
click at [149, 365] on textarea at bounding box center [270, 363] width 242 height 40
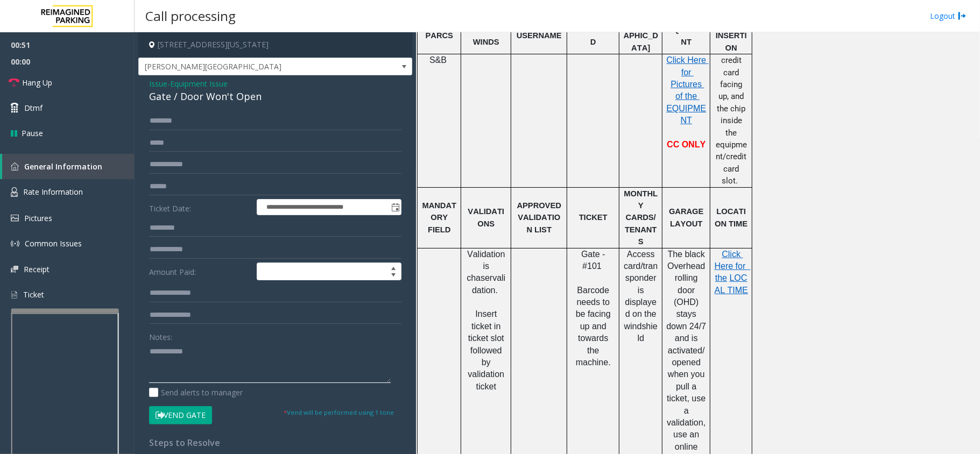
type textarea "*******"
click at [205, 121] on input "text" at bounding box center [275, 121] width 253 height 18
drag, startPoint x: 184, startPoint y: 421, endPoint x: 193, endPoint y: 380, distance: 42.5
click at [185, 420] on button "Vend Gate" at bounding box center [180, 416] width 63 height 18
click at [197, 116] on input "text" at bounding box center [275, 121] width 253 height 18
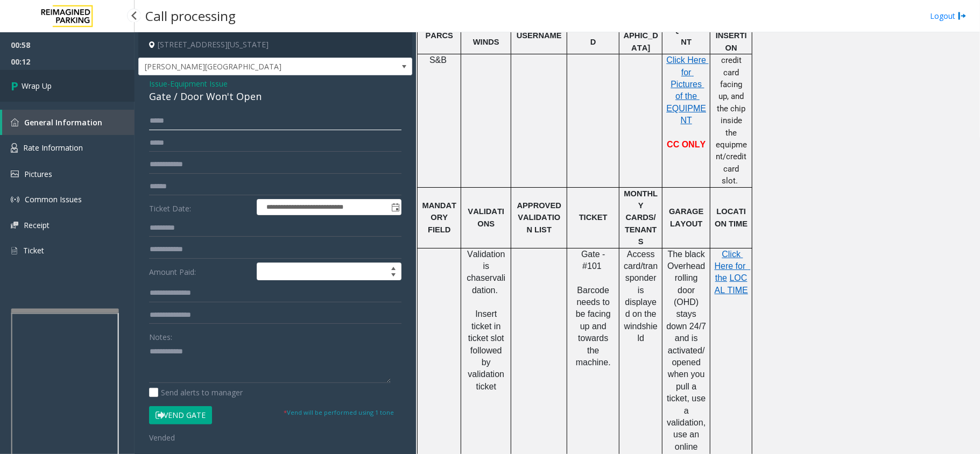
type input "*****"
click at [96, 78] on link "Wrap Up" at bounding box center [67, 86] width 135 height 32
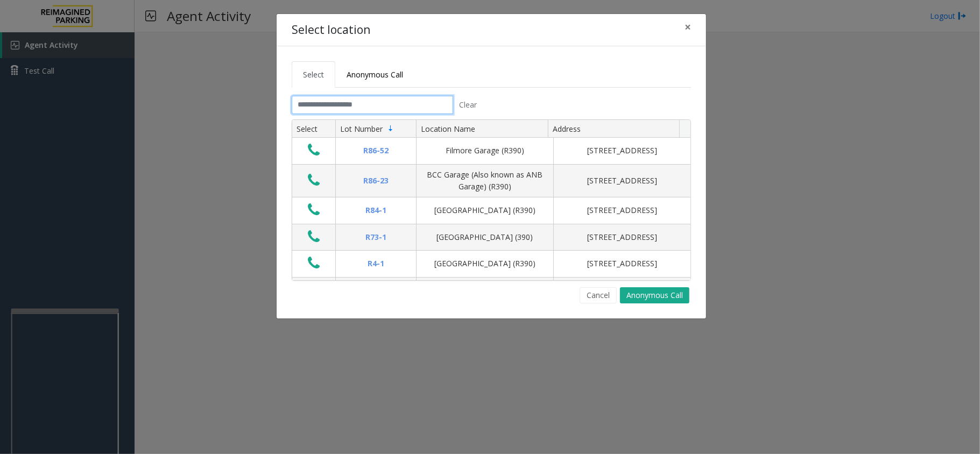
click at [384, 109] on input "text" at bounding box center [373, 105] width 162 height 18
click at [605, 293] on button "Cancel" at bounding box center [598, 296] width 37 height 16
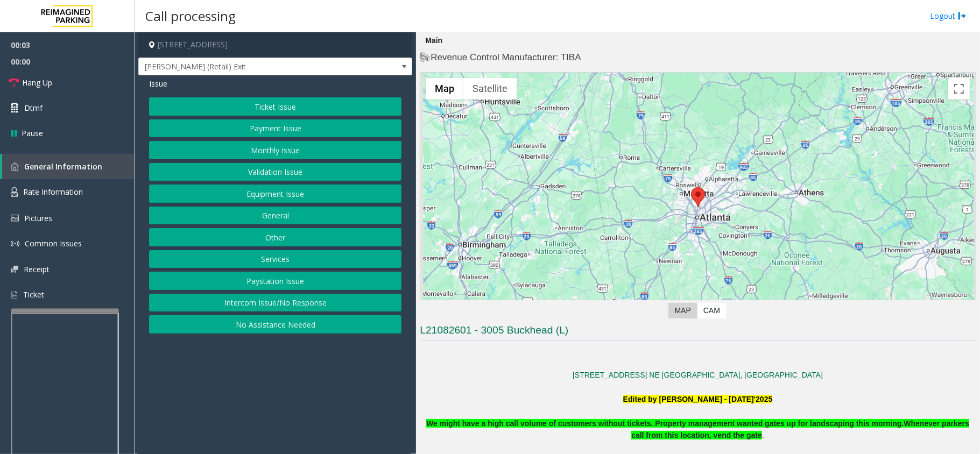
drag, startPoint x: 510, startPoint y: 380, endPoint x: 470, endPoint y: 386, distance: 40.7
click at [470, 386] on p at bounding box center [698, 388] width 556 height 12
drag, startPoint x: 330, startPoint y: 372, endPoint x: 304, endPoint y: 384, distance: 28.7
click at [304, 384] on app-call-processing-form "[STREET_ADDRESS] [PERSON_NAME] (Retail) Exit Issue Ticket Issue Payment Issue M…" at bounding box center [276, 243] width 282 height 422
drag, startPoint x: 220, startPoint y: 397, endPoint x: 212, endPoint y: 400, distance: 8.4
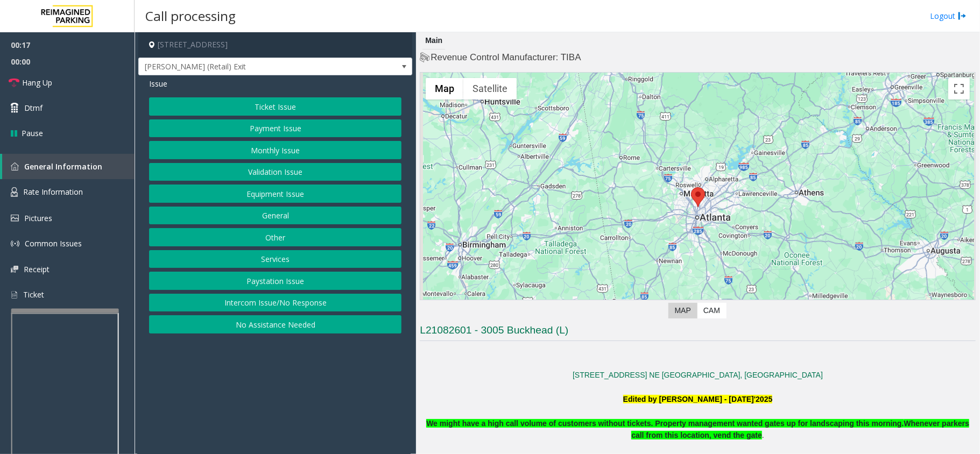
click at [212, 400] on app-call-processing-form "[STREET_ADDRESS] [PERSON_NAME] (Retail) Exit Issue Ticket Issue Payment Issue M…" at bounding box center [276, 243] width 282 height 422
drag, startPoint x: 211, startPoint y: 390, endPoint x: 191, endPoint y: 395, distance: 20.9
click at [191, 395] on app-call-processing-form "[STREET_ADDRESS] [PERSON_NAME] (Retail) Exit Issue Ticket Issue Payment Issue M…" at bounding box center [276, 243] width 282 height 422
click at [263, 195] on button "Equipment Issue" at bounding box center [275, 194] width 253 height 18
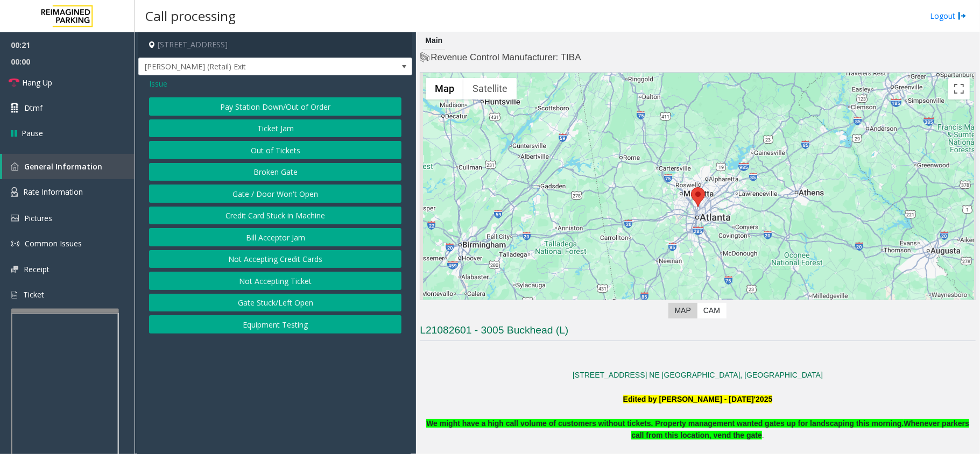
click at [267, 188] on button "Gate / Door Won't Open" at bounding box center [275, 194] width 253 height 18
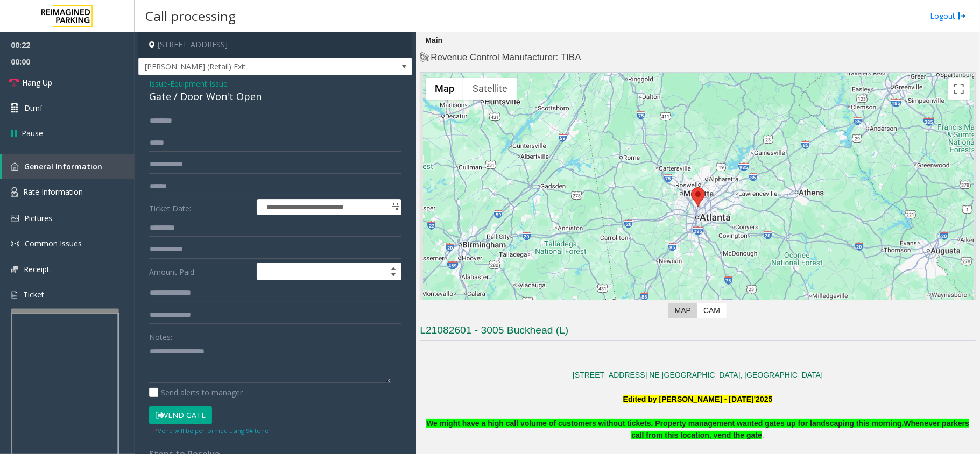
click at [154, 84] on span "Issue" at bounding box center [158, 83] width 18 height 11
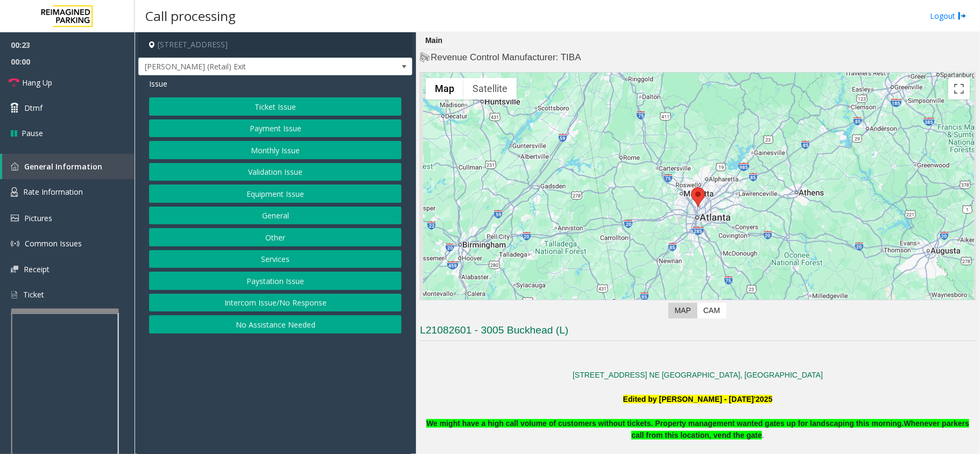
drag, startPoint x: 274, startPoint y: 412, endPoint x: 253, endPoint y: 421, distance: 22.7
drag, startPoint x: 253, startPoint y: 421, endPoint x: 248, endPoint y: 424, distance: 6.1
click at [248, 424] on app-call-processing-form "[STREET_ADDRESS] [PERSON_NAME] (Retail) Exit Issue Ticket Issue Payment Issue M…" at bounding box center [276, 243] width 282 height 422
click at [211, 115] on button "Ticket Issue" at bounding box center [275, 106] width 253 height 18
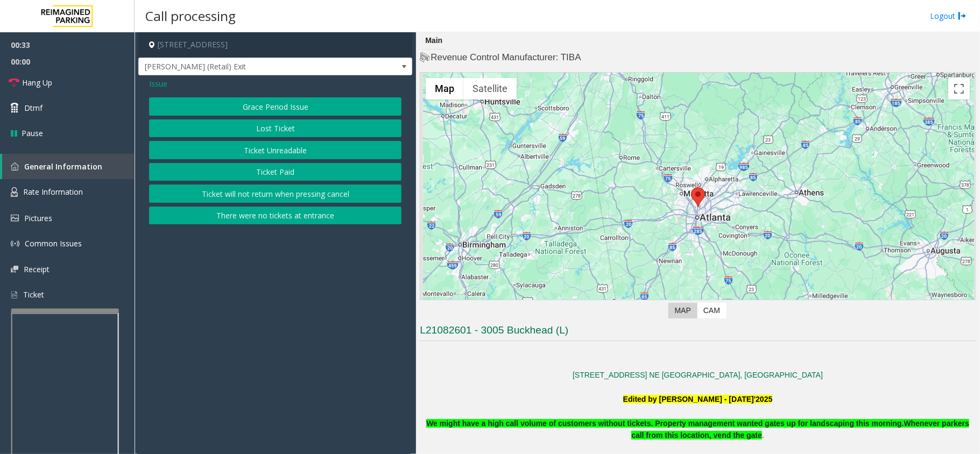
click at [236, 141] on div "Grace Period Issue Lost Ticket Ticket Unreadable Ticket Paid Ticket will not re…" at bounding box center [275, 160] width 253 height 127
click at [251, 116] on button "Grace Period Issue" at bounding box center [275, 106] width 253 height 18
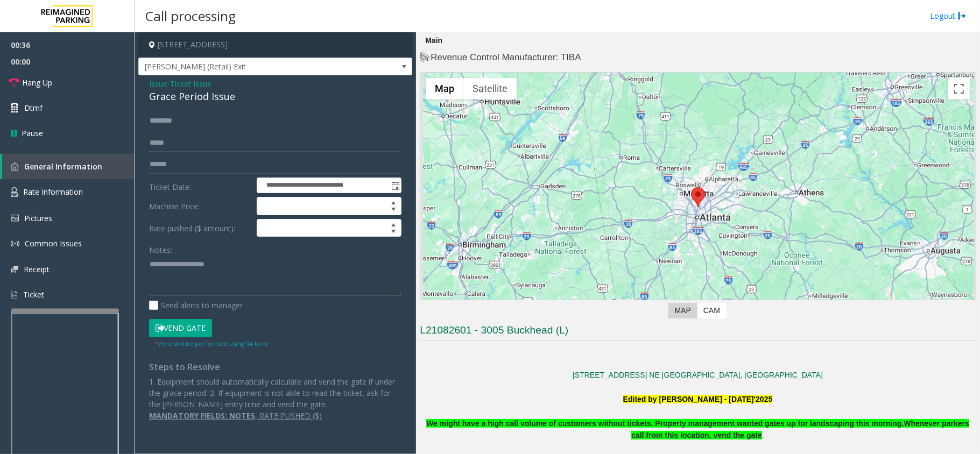
click at [259, 255] on div "Notes:" at bounding box center [275, 268] width 253 height 55
paste textarea "**********"
click at [270, 278] on textarea at bounding box center [275, 276] width 253 height 40
type textarea "**********"
click at [186, 85] on span "Ticket Issue" at bounding box center [190, 83] width 41 height 11
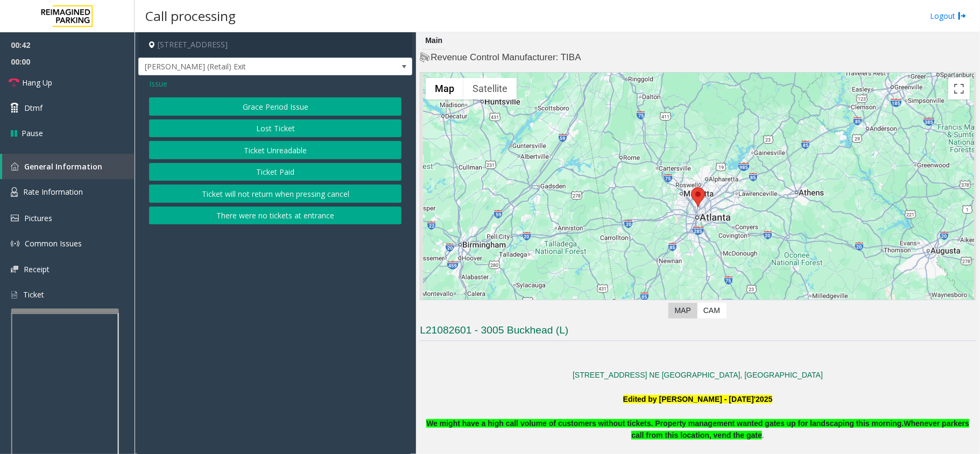
click at [235, 132] on button "Lost Ticket" at bounding box center [275, 129] width 253 height 18
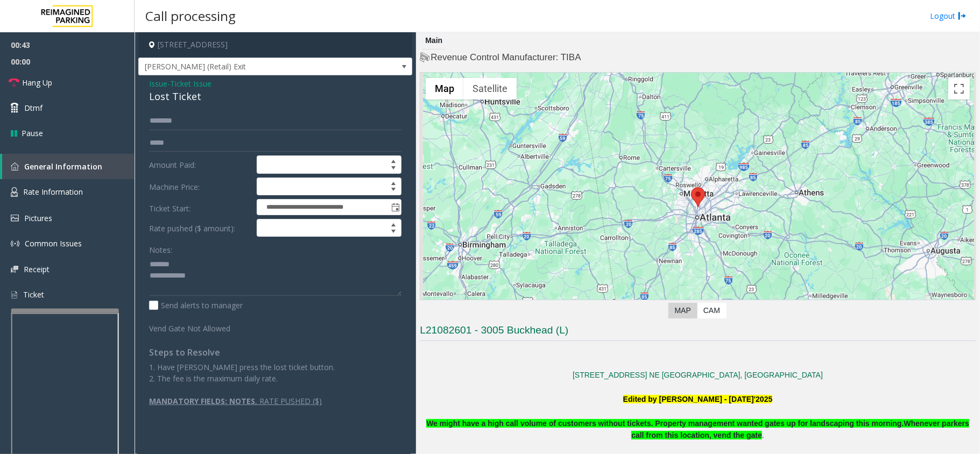
click at [179, 97] on div "Lost Ticket" at bounding box center [275, 96] width 253 height 15
copy div "Lost Ticket"
paste textarea "**********"
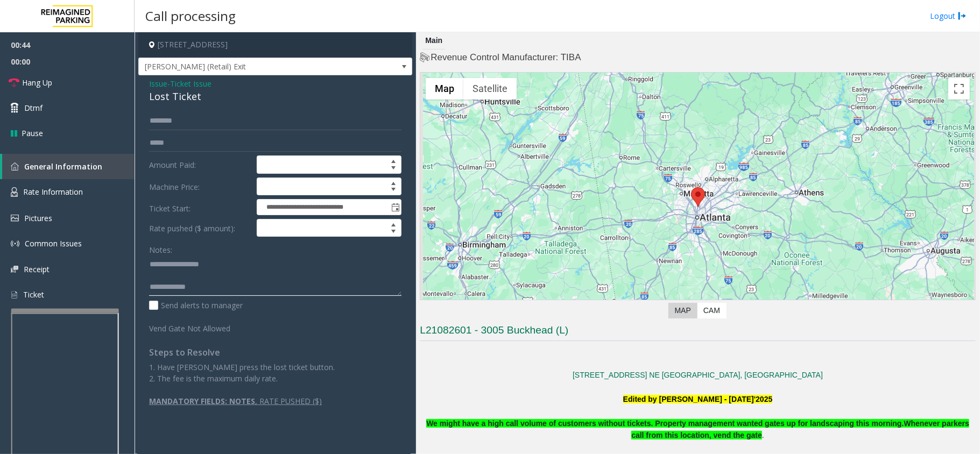
click at [201, 258] on textarea at bounding box center [275, 276] width 253 height 40
click at [248, 292] on textarea at bounding box center [275, 276] width 253 height 40
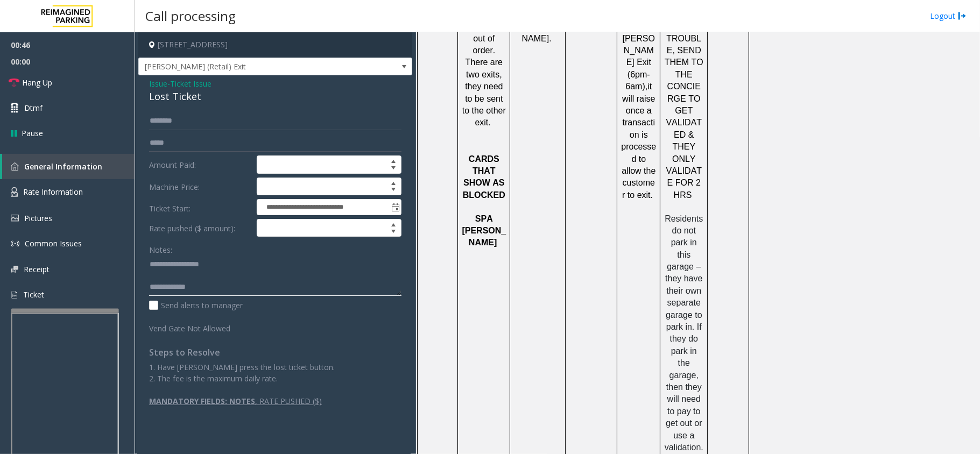
scroll to position [1409, 0]
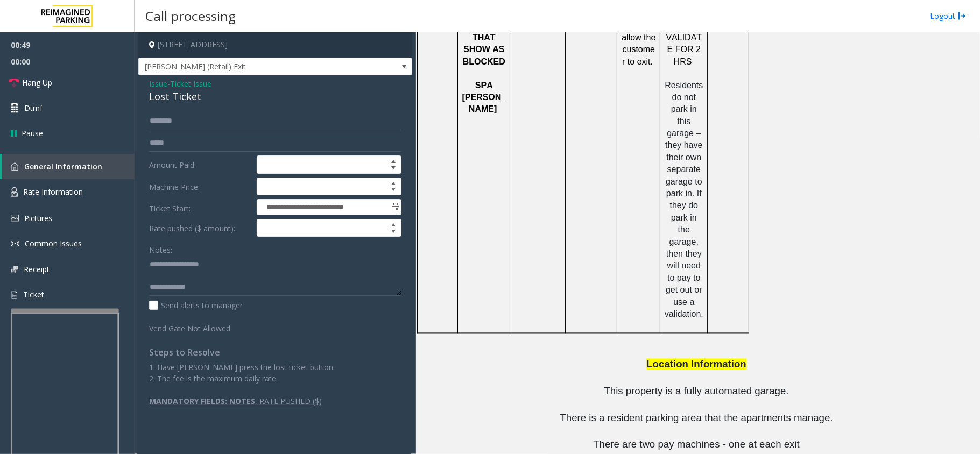
copy tr "[PHONE_NUMBER]"
drag, startPoint x: 667, startPoint y: 411, endPoint x: 367, endPoint y: 78, distance: 448.8
drag, startPoint x: 650, startPoint y: 421, endPoint x: 605, endPoint y: 416, distance: 45.5
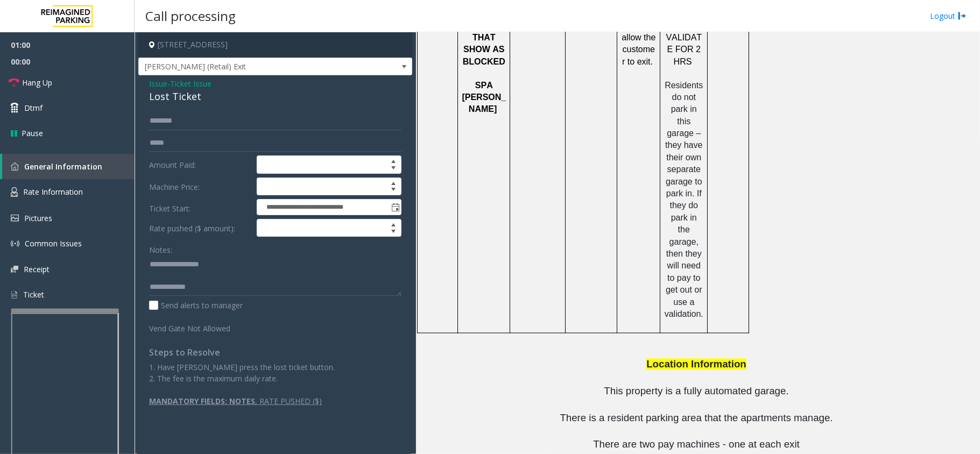
copy button "[PHONE_NUMBER]"
click at [261, 289] on textarea at bounding box center [275, 276] width 253 height 40
type textarea "**********"
click at [270, 285] on textarea at bounding box center [275, 276] width 253 height 40
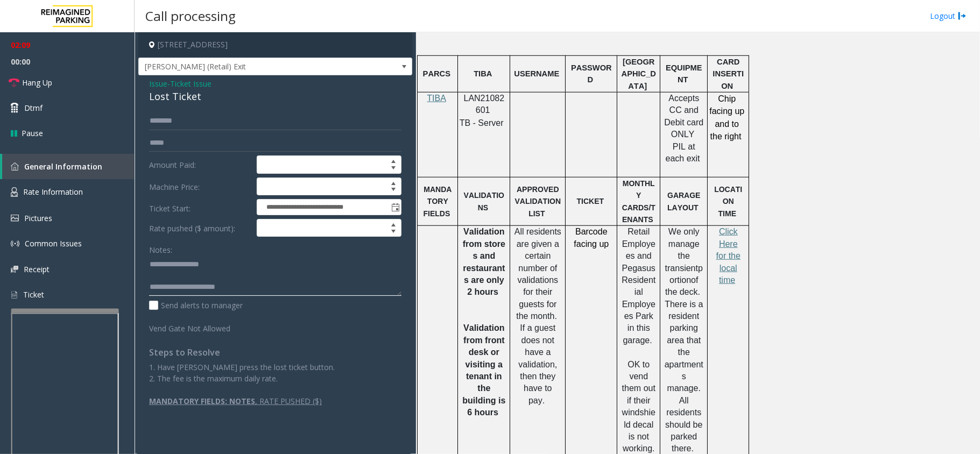
scroll to position [475, 0]
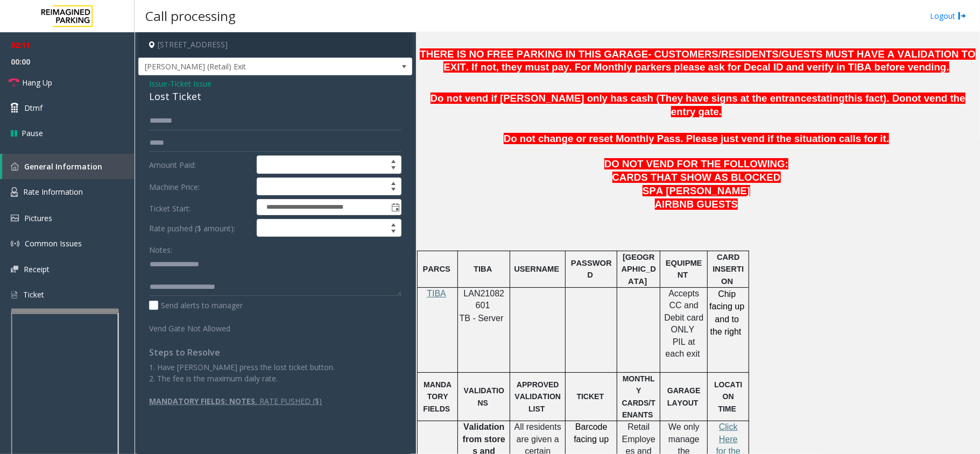
drag, startPoint x: 658, startPoint y: 199, endPoint x: 627, endPoint y: 209, distance: 32.2
drag, startPoint x: 627, startPoint y: 209, endPoint x: 612, endPoint y: 216, distance: 17.1
click at [612, 235] on p at bounding box center [698, 242] width 556 height 15
click at [317, 293] on textarea at bounding box center [275, 276] width 253 height 40
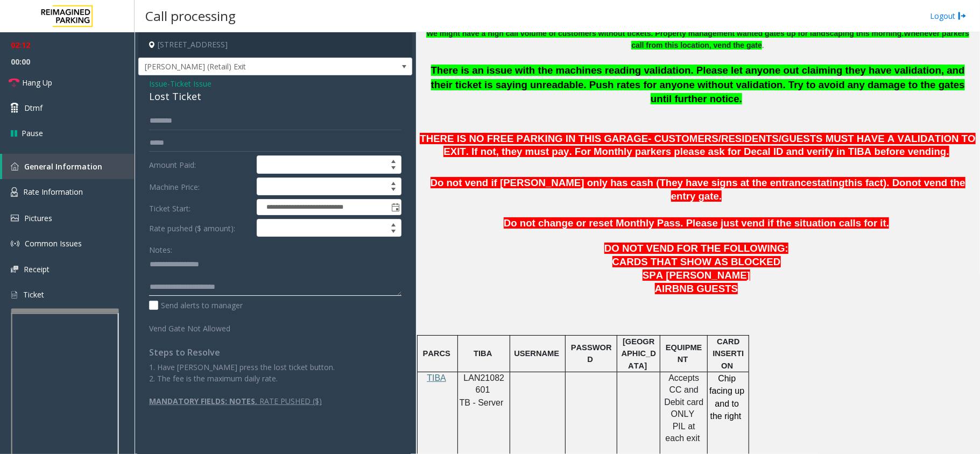
scroll to position [260, 0]
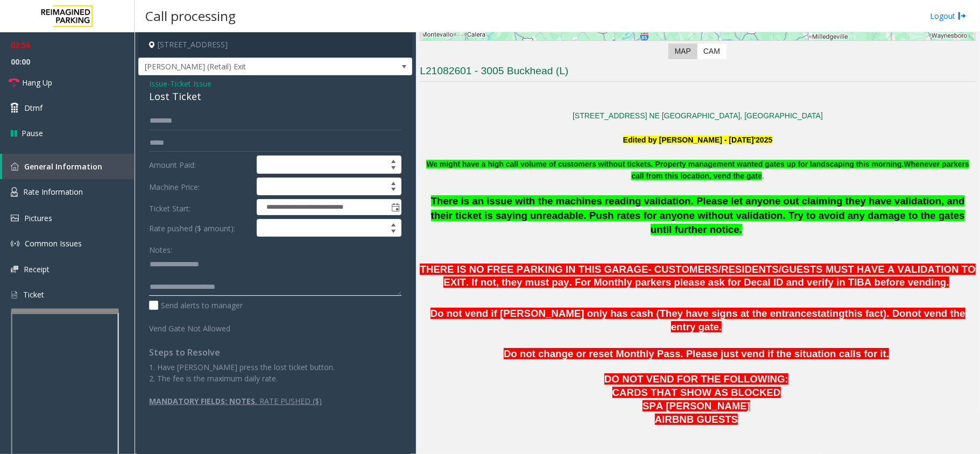
click at [180, 274] on textarea at bounding box center [275, 276] width 253 height 40
drag, startPoint x: 158, startPoint y: 96, endPoint x: 163, endPoint y: 89, distance: 8.5
click at [160, 96] on div "Lost Ticket" at bounding box center [275, 96] width 253 height 15
click at [160, 79] on span "Issue" at bounding box center [158, 83] width 18 height 11
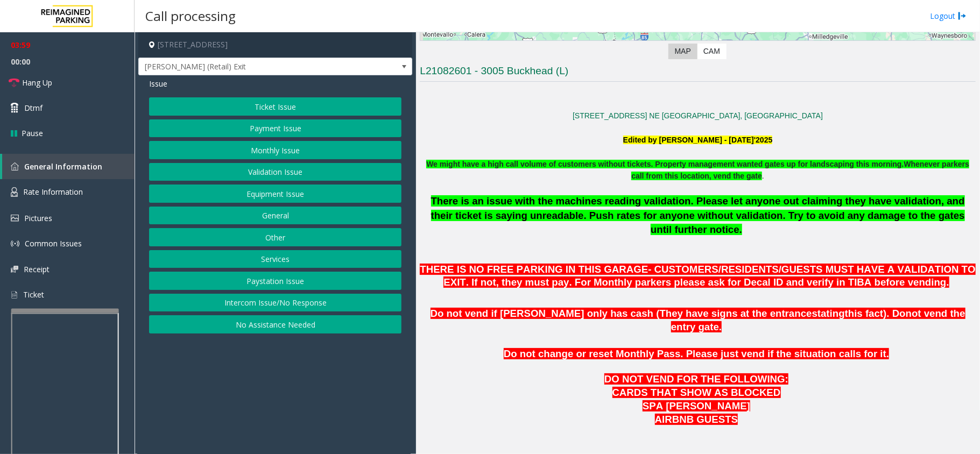
click at [222, 188] on button "Equipment Issue" at bounding box center [275, 194] width 253 height 18
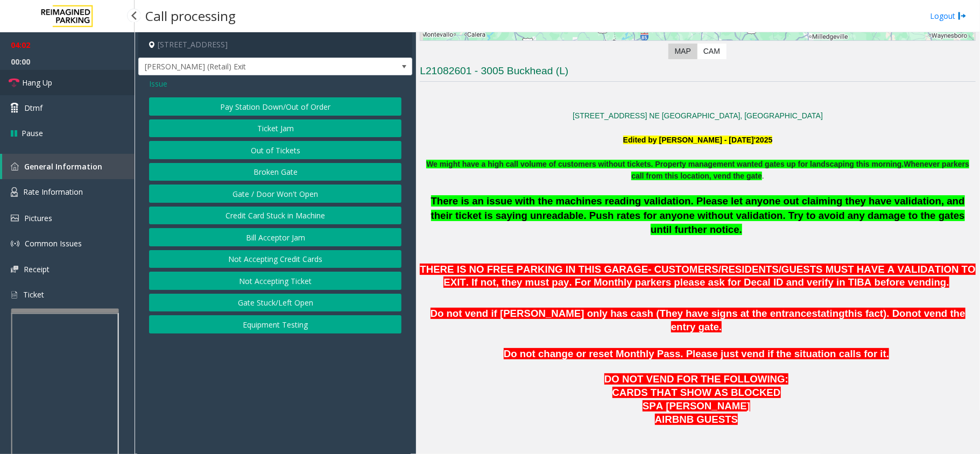
click at [72, 76] on link "Hang Up" at bounding box center [67, 82] width 135 height 25
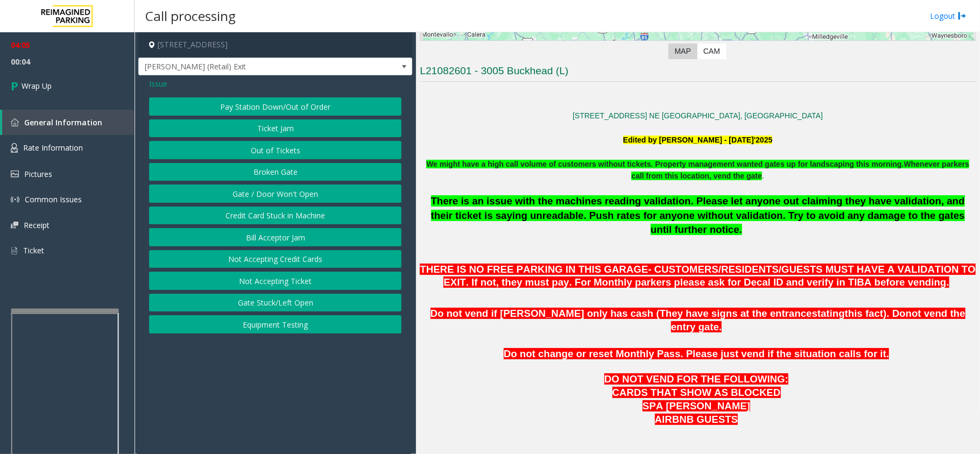
click at [155, 82] on span "Issue" at bounding box center [158, 83] width 18 height 11
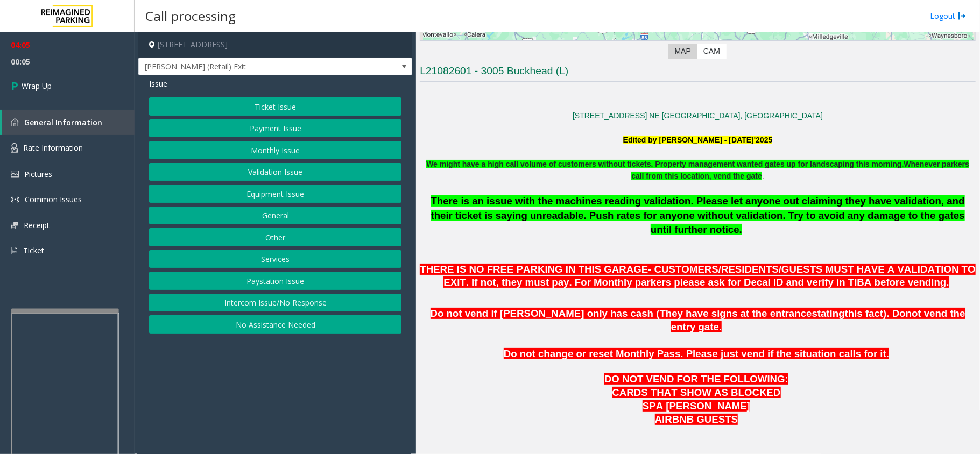
click at [250, 98] on button "Ticket Issue" at bounding box center [275, 106] width 253 height 18
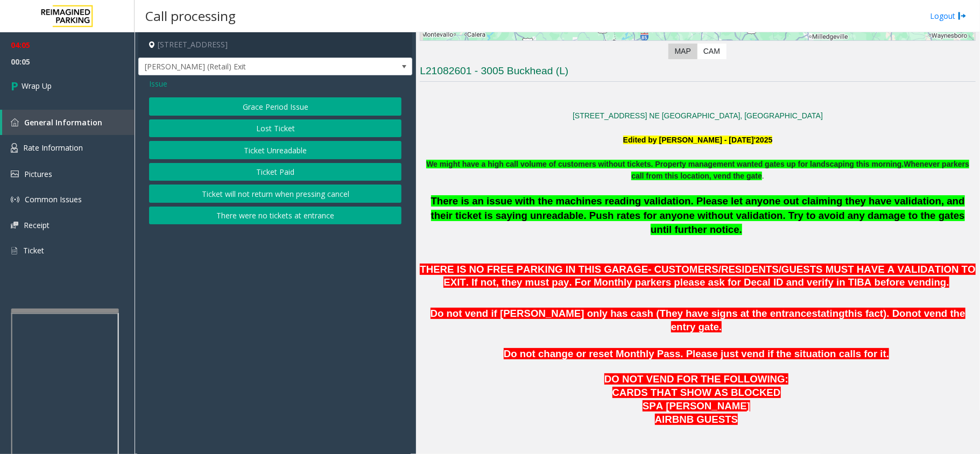
click at [249, 120] on button "Lost Ticket" at bounding box center [275, 129] width 253 height 18
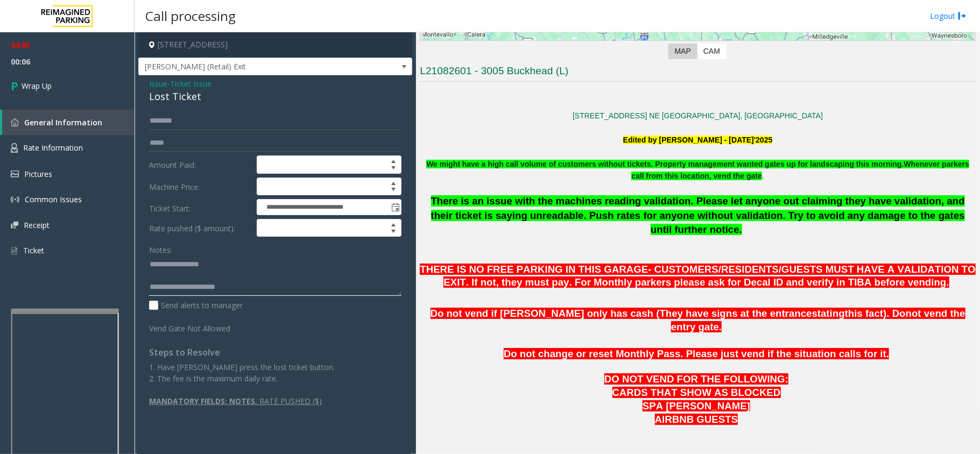
click at [255, 291] on textarea at bounding box center [275, 276] width 253 height 40
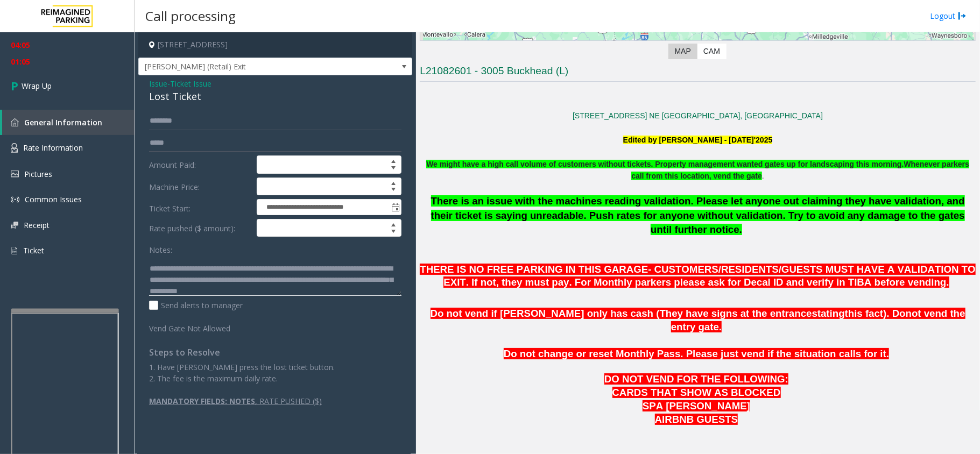
scroll to position [30, 0]
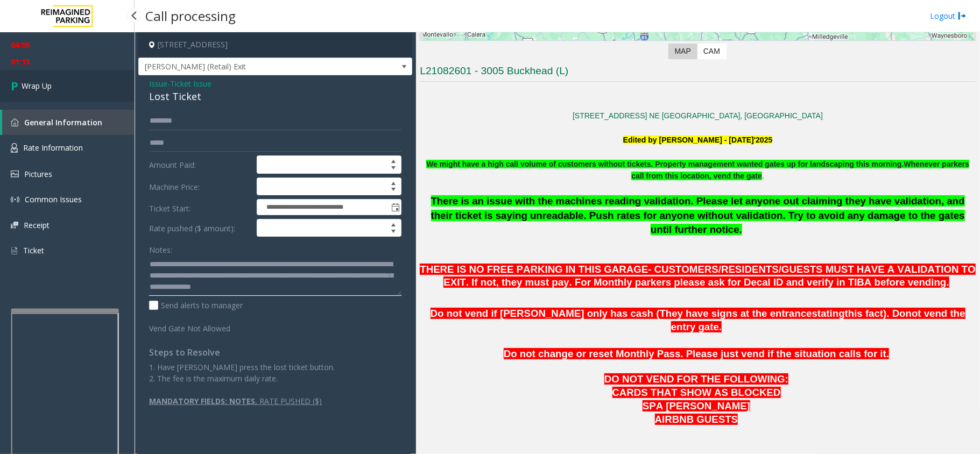
type textarea "**********"
click at [68, 87] on link "Wrap Up" at bounding box center [67, 86] width 135 height 32
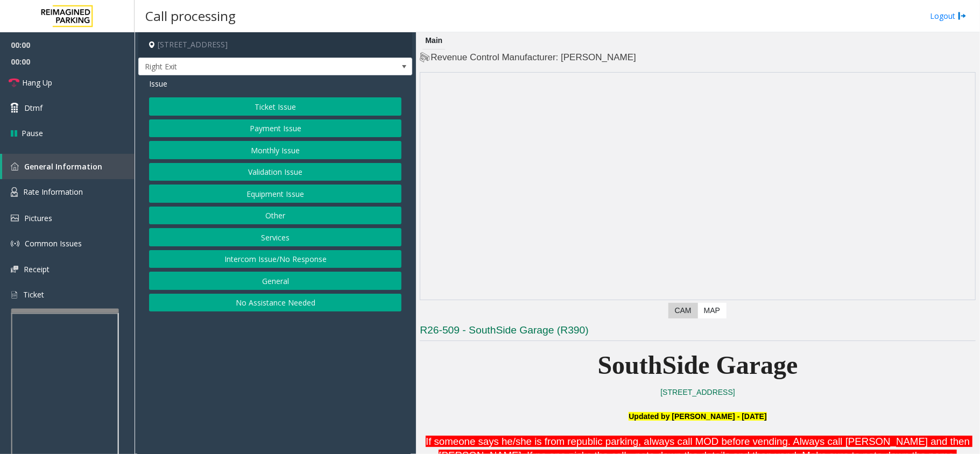
drag, startPoint x: 349, startPoint y: 362, endPoint x: 332, endPoint y: 369, distance: 18.8
drag, startPoint x: 332, startPoint y: 369, endPoint x: 302, endPoint y: 388, distance: 35.6
click at [302, 388] on app-call-processing-form "[STREET_ADDRESS] Right Exit Issue Ticket Issue Payment Issue Monthly Issue Vali…" at bounding box center [276, 243] width 282 height 422
drag, startPoint x: 269, startPoint y: 368, endPoint x: 262, endPoint y: 375, distance: 9.9
drag, startPoint x: 262, startPoint y: 375, endPoint x: 251, endPoint y: 386, distance: 15.6
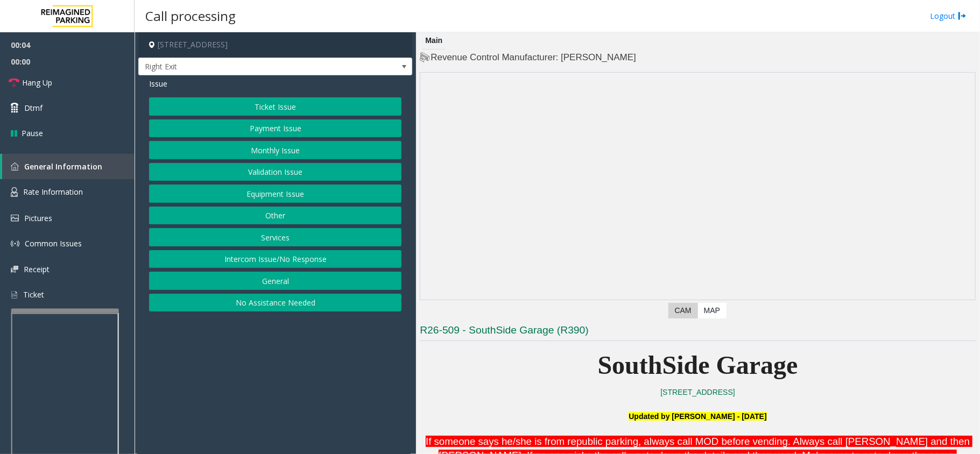
click at [251, 386] on app-call-processing-form "[STREET_ADDRESS] Right Exit Issue Ticket Issue Payment Issue Monthly Issue Vali…" at bounding box center [276, 243] width 282 height 422
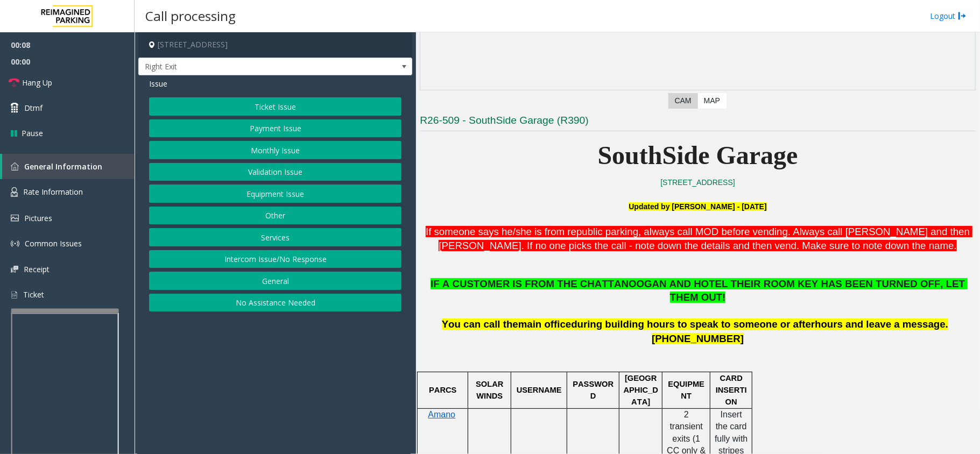
scroll to position [359, 0]
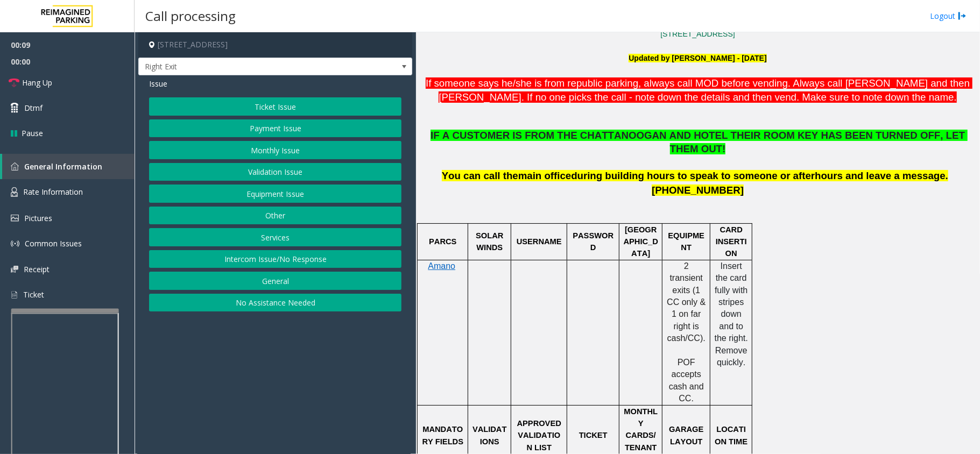
drag, startPoint x: 508, startPoint y: 327, endPoint x: 503, endPoint y: 335, distance: 9.3
click at [503, 335] on td at bounding box center [489, 332] width 43 height 145
click at [589, 134] on span "IF A CUSTOMER IS FROM THE CHATTANOOGAN AND HOTEL THEIR ROOM KEY HAS BEEN TURNED…" at bounding box center [699, 142] width 537 height 25
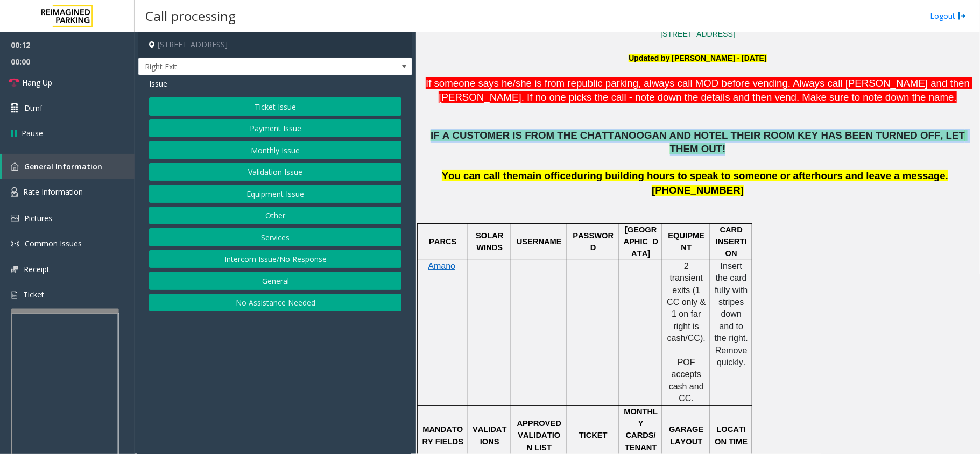
drag, startPoint x: 589, startPoint y: 134, endPoint x: 590, endPoint y: 164, distance: 30.2
click at [590, 134] on span "IF A CUSTOMER IS FROM THE CHATTANOOGAN AND HOTEL THEIR ROOM KEY HAS BEEN TURNED…" at bounding box center [699, 142] width 537 height 25
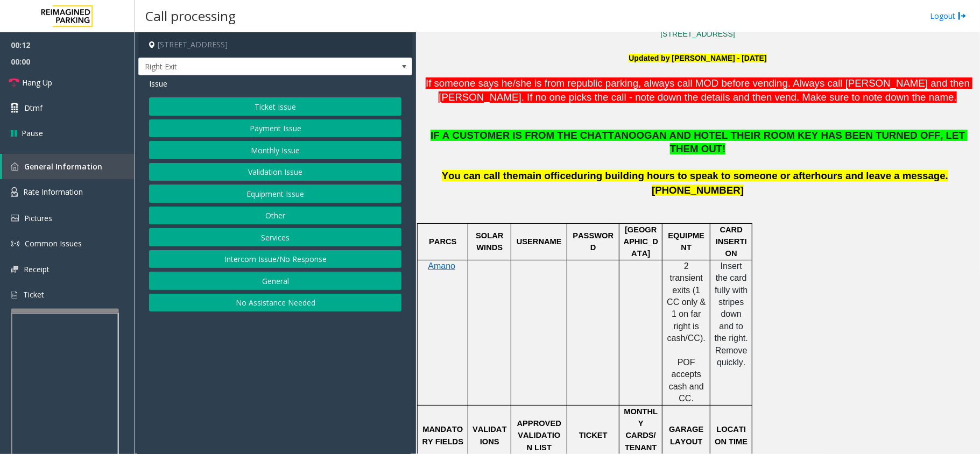
click at [590, 170] on span "during building hours to speak to someone or afterhours and leave a message." at bounding box center [759, 175] width 377 height 11
click at [272, 244] on button "Services" at bounding box center [275, 237] width 253 height 18
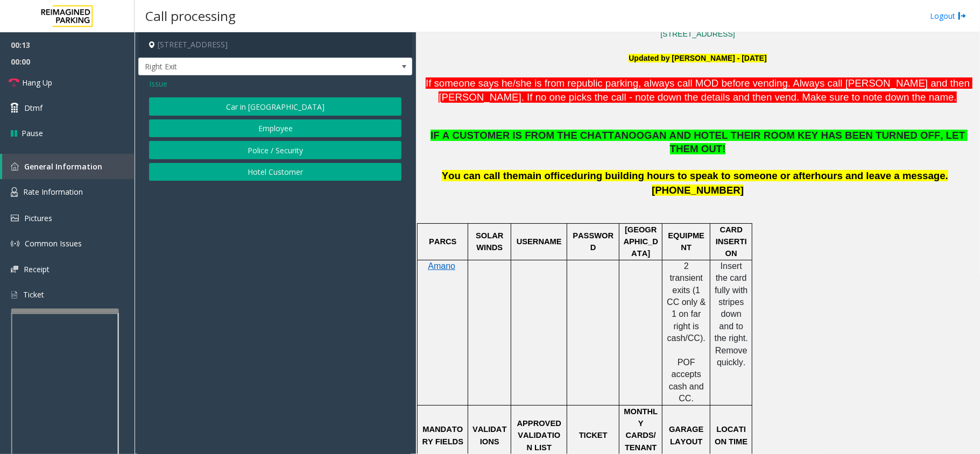
click at [244, 174] on button "Hotel Customer" at bounding box center [275, 172] width 253 height 18
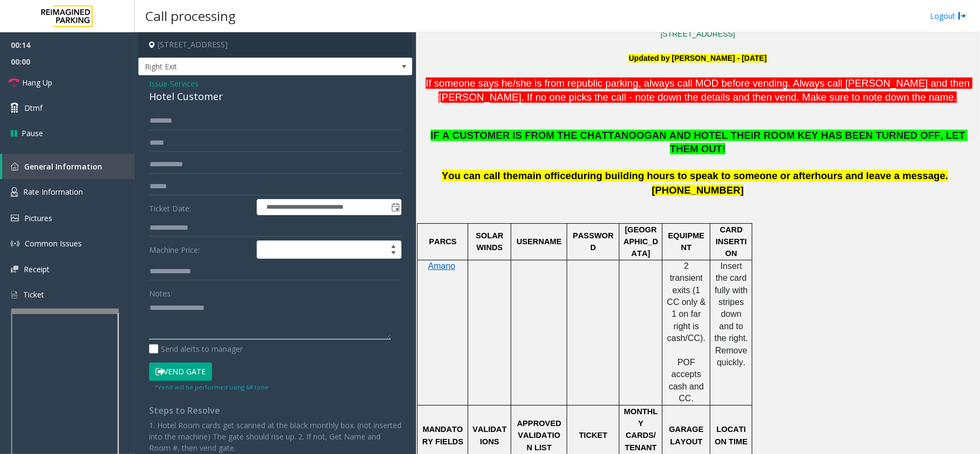
paste textarea "**********"
click at [207, 333] on textarea at bounding box center [270, 319] width 242 height 40
click at [184, 97] on div "Hotel Customer" at bounding box center [275, 96] width 253 height 15
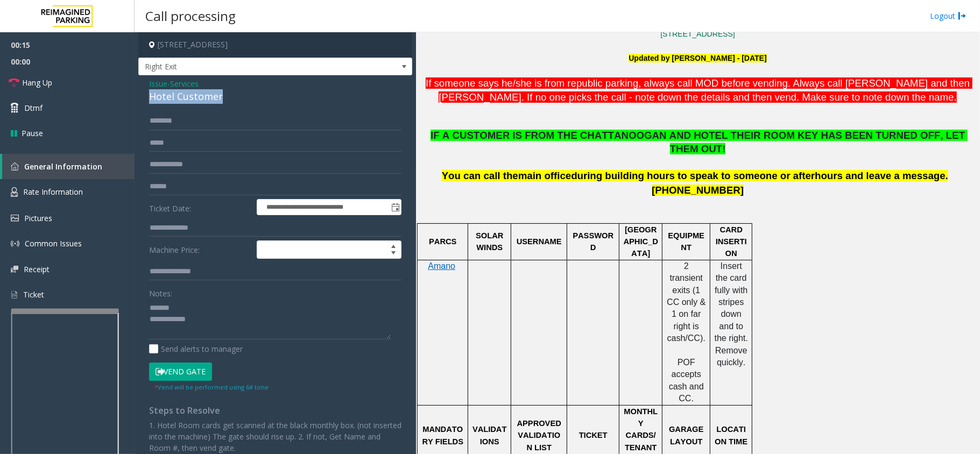
copy div "Hotel Customer"
paste textarea "**********"
click at [213, 302] on textarea at bounding box center [270, 319] width 242 height 40
click at [213, 324] on textarea at bounding box center [270, 319] width 242 height 40
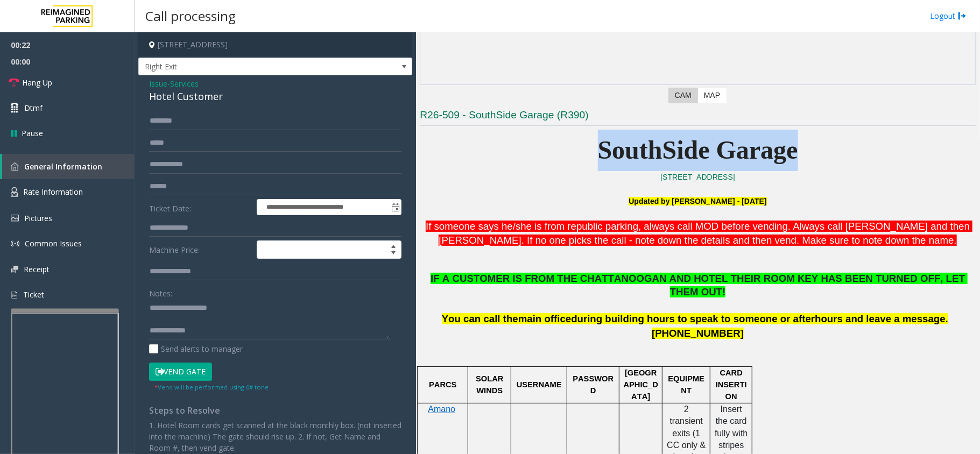
drag, startPoint x: 585, startPoint y: 156, endPoint x: 806, endPoint y: 154, distance: 220.8
click at [806, 154] on p "SouthSide Garage" at bounding box center [698, 150] width 556 height 41
click at [715, 144] on span "SouthSide Garage" at bounding box center [698, 150] width 200 height 29
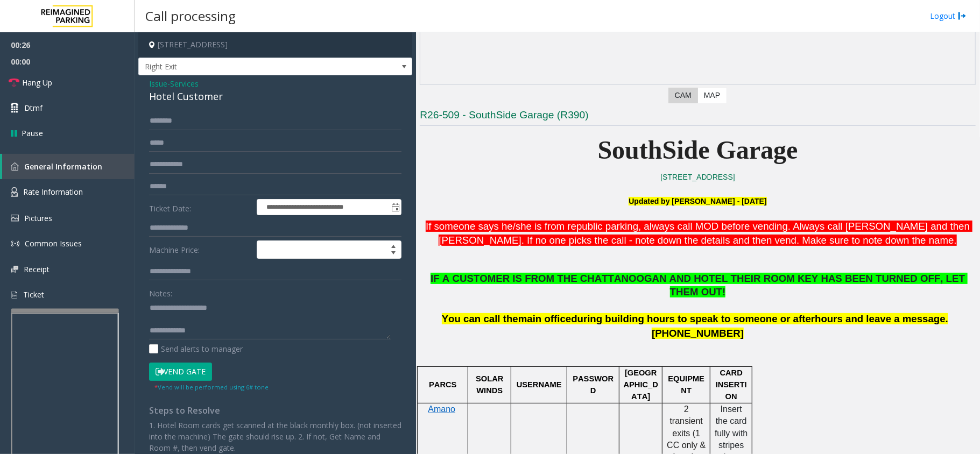
click at [620, 241] on span ". Always call [PERSON_NAME] and then [PERSON_NAME]. If no one picks the call - …" at bounding box center [706, 234] width 534 height 26
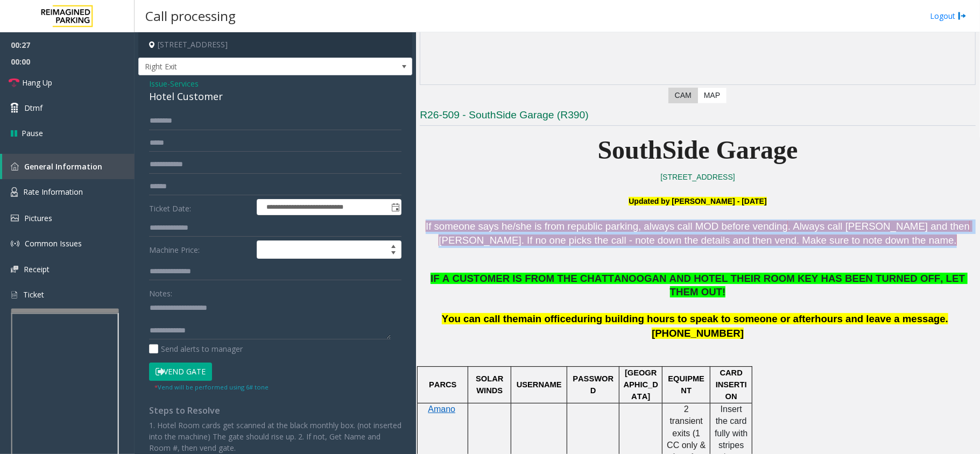
drag, startPoint x: 620, startPoint y: 241, endPoint x: 621, endPoint y: 283, distance: 41.5
click at [620, 242] on span ". Always call [PERSON_NAME] and then [PERSON_NAME]. If no one picks the call - …" at bounding box center [706, 234] width 534 height 26
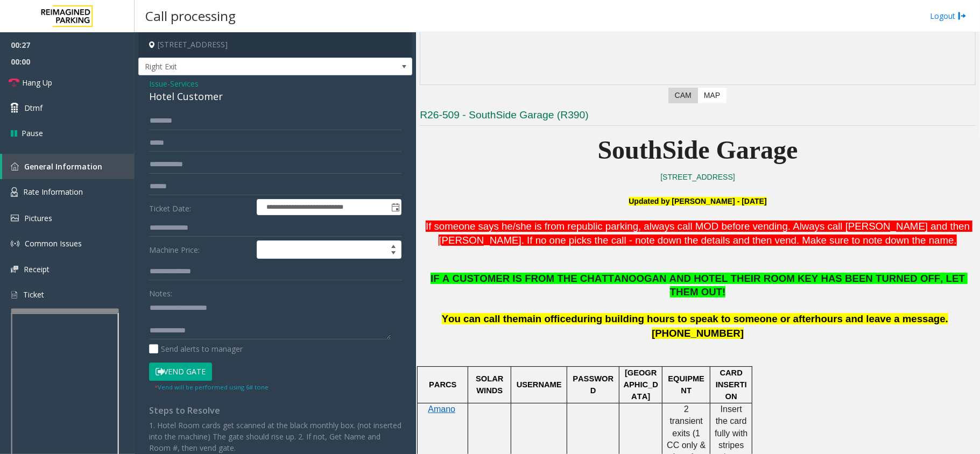
click at [621, 283] on span "IF A CUSTOMER IS FROM THE CHATTANOOGAN AND HOTEL THEIR ROOM KEY HAS BEEN TURNED…" at bounding box center [699, 285] width 537 height 25
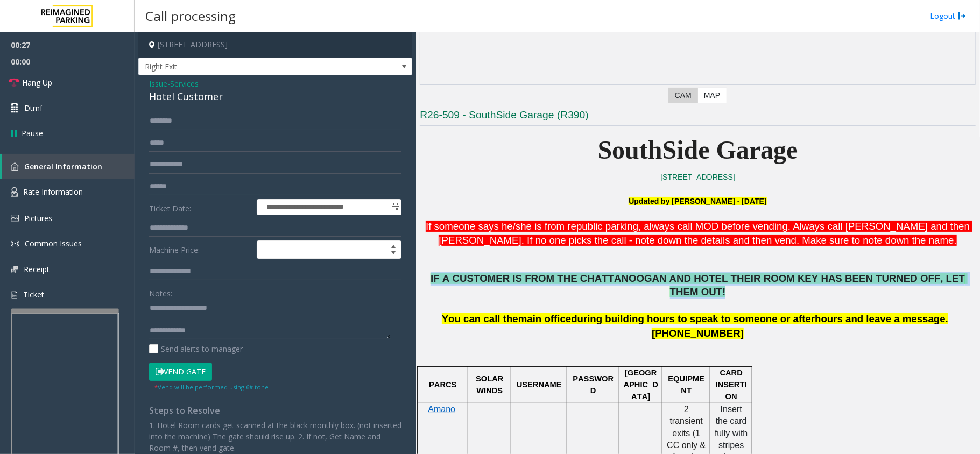
click at [621, 283] on span "IF A CUSTOMER IS FROM THE CHATTANOOGAN AND HOTEL THEIR ROOM KEY HAS BEEN TURNED…" at bounding box center [699, 285] width 537 height 25
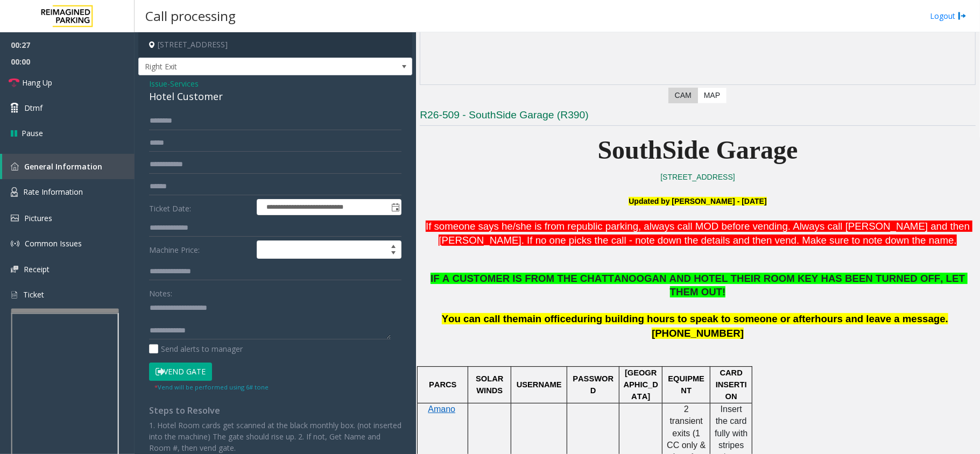
click at [621, 313] on p "You can call the main office during building hours to speak to someone or after…" at bounding box center [698, 319] width 556 height 15
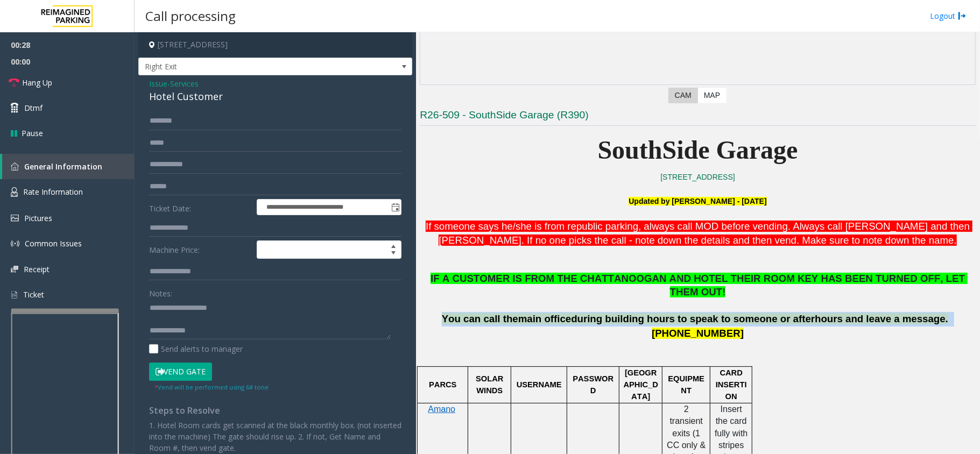
click at [621, 313] on p "You can call the main office during building hours to speak to someone or after…" at bounding box center [698, 319] width 556 height 15
click at [621, 327] on p "[PHONE_NUMBER]" at bounding box center [698, 334] width 556 height 15
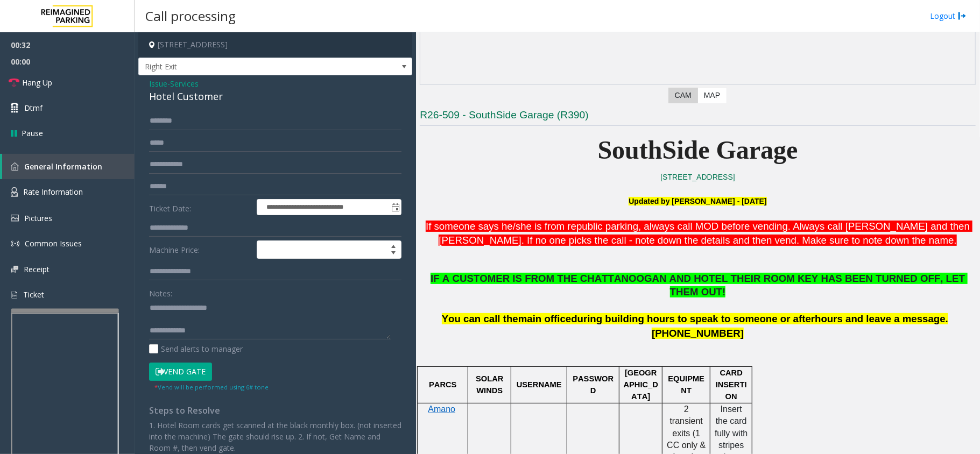
click at [263, 342] on div "Notes: Send alerts to manager" at bounding box center [275, 319] width 253 height 71
click at [263, 327] on textarea at bounding box center [270, 319] width 242 height 40
click at [201, 322] on textarea at bounding box center [270, 319] width 242 height 40
paste textarea "**********"
click at [242, 322] on textarea at bounding box center [270, 319] width 242 height 40
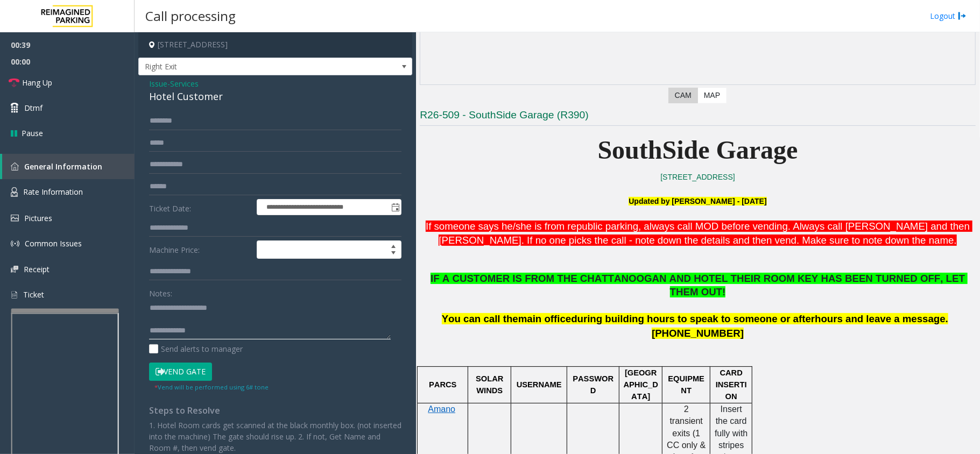
scroll to position [0, 0]
click at [225, 336] on textarea at bounding box center [270, 319] width 242 height 40
paste textarea "**********"
type textarea "**********"
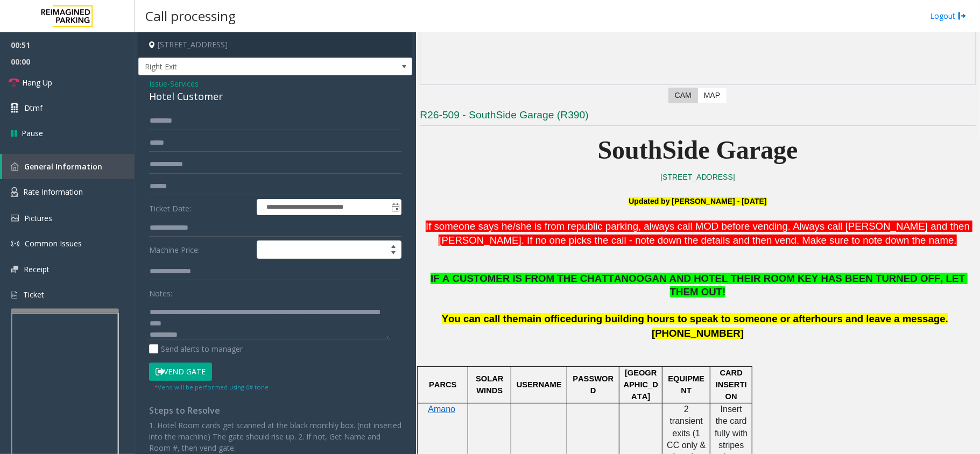
drag, startPoint x: 225, startPoint y: 104, endPoint x: 232, endPoint y: 111, distance: 9.5
click at [232, 109] on div "**********" at bounding box center [275, 309] width 274 height 469
click at [233, 119] on input "text" at bounding box center [275, 121] width 253 height 18
type input "****"
click at [180, 368] on button "Vend Gate" at bounding box center [180, 372] width 63 height 18
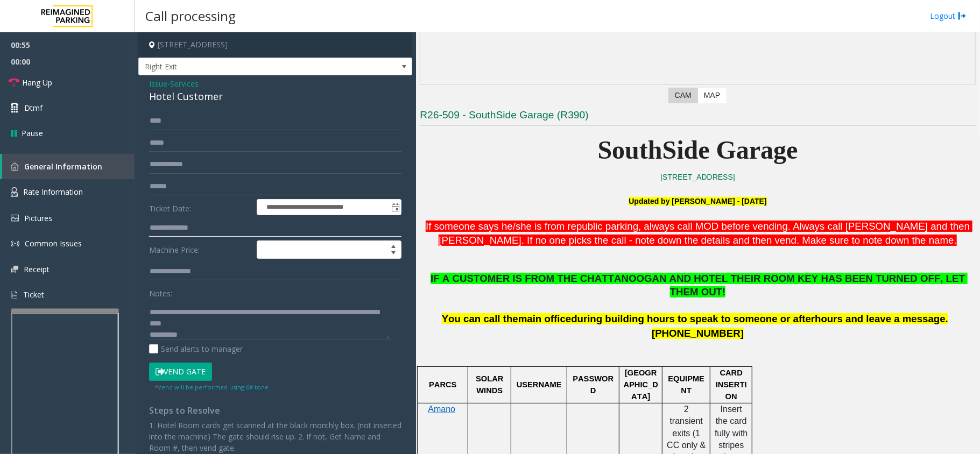
drag, startPoint x: 175, startPoint y: 225, endPoint x: 173, endPoint y: 230, distance: 6.1
click at [175, 225] on input "text" at bounding box center [275, 228] width 253 height 18
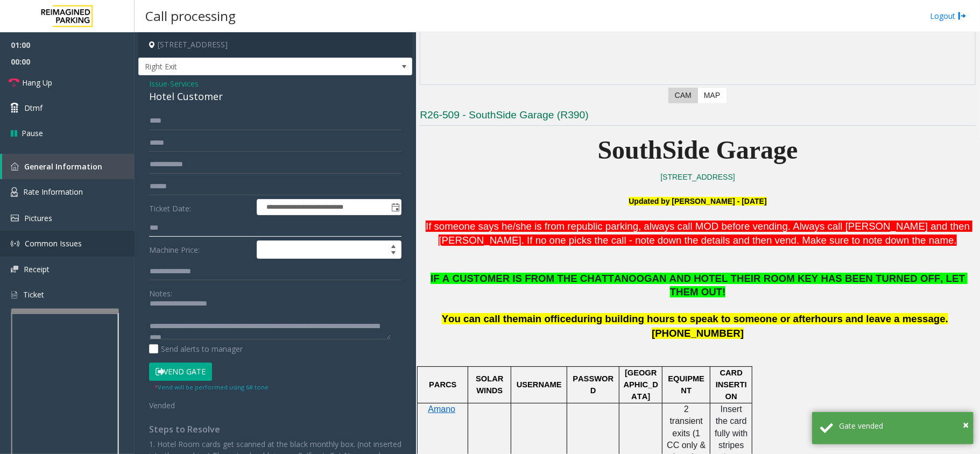
scroll to position [0, 0]
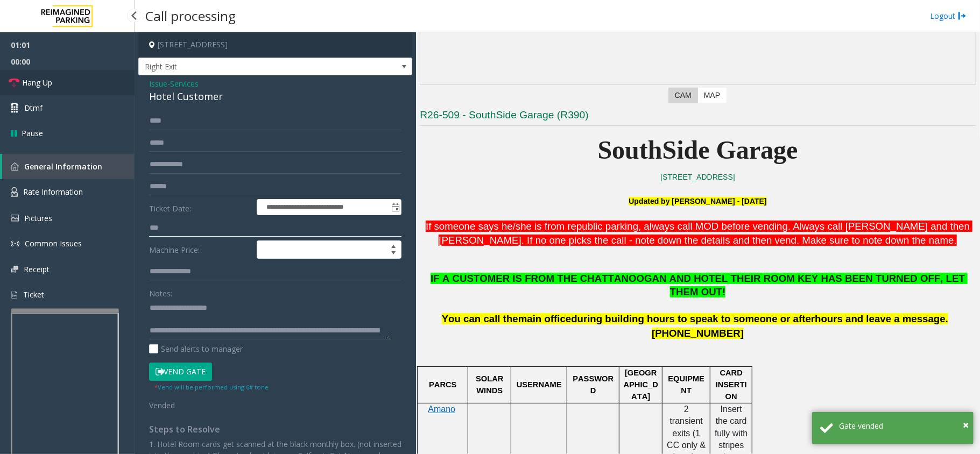
type input "***"
click at [62, 82] on link "Hang Up" at bounding box center [67, 82] width 135 height 25
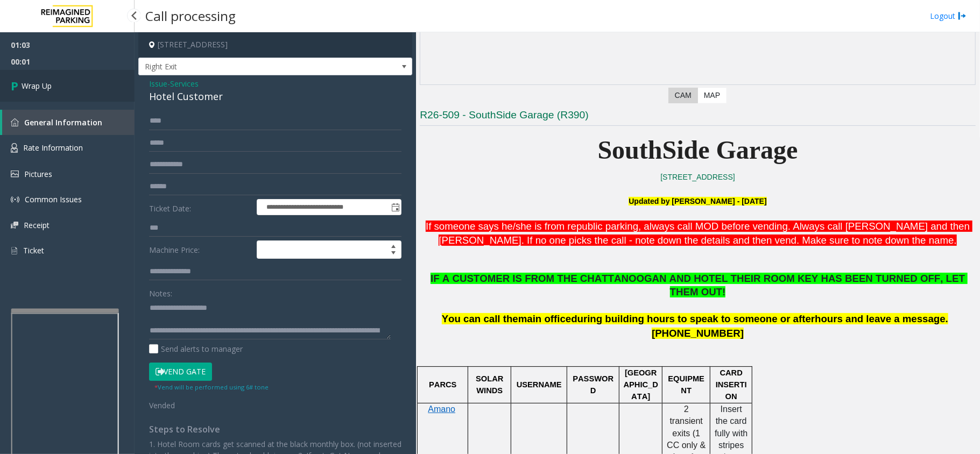
click at [66, 80] on link "Wrap Up" at bounding box center [67, 86] width 135 height 32
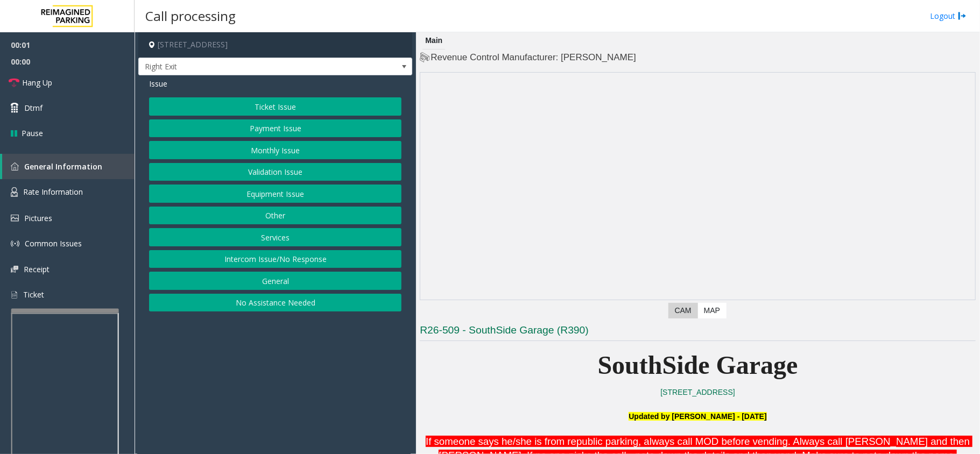
drag, startPoint x: 352, startPoint y: 442, endPoint x: 326, endPoint y: 412, distance: 39.3
click at [337, 439] on app-call-processing-form "[STREET_ADDRESS] Right Exit Issue Ticket Issue Payment Issue Monthly Issue Vali…" at bounding box center [276, 243] width 282 height 422
drag, startPoint x: 281, startPoint y: 238, endPoint x: 265, endPoint y: 230, distance: 17.3
click at [280, 239] on button "Services" at bounding box center [275, 237] width 253 height 18
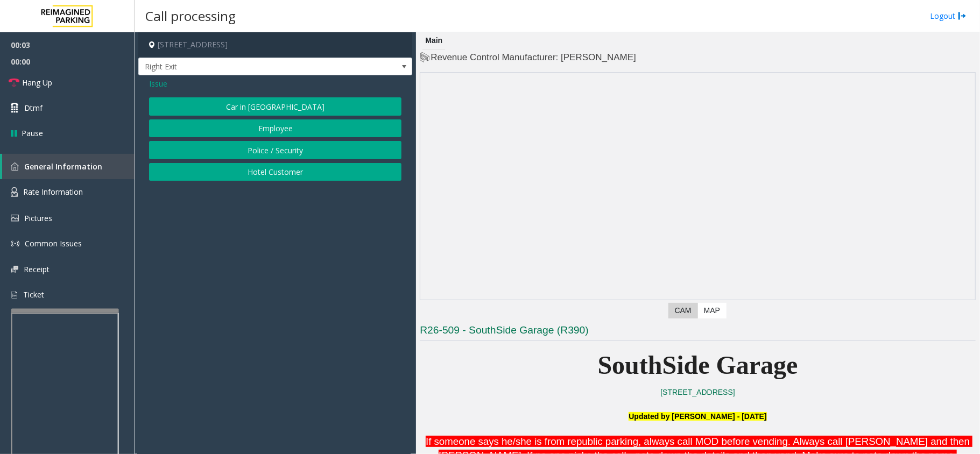
click at [240, 175] on button "Hotel Customer" at bounding box center [275, 172] width 253 height 18
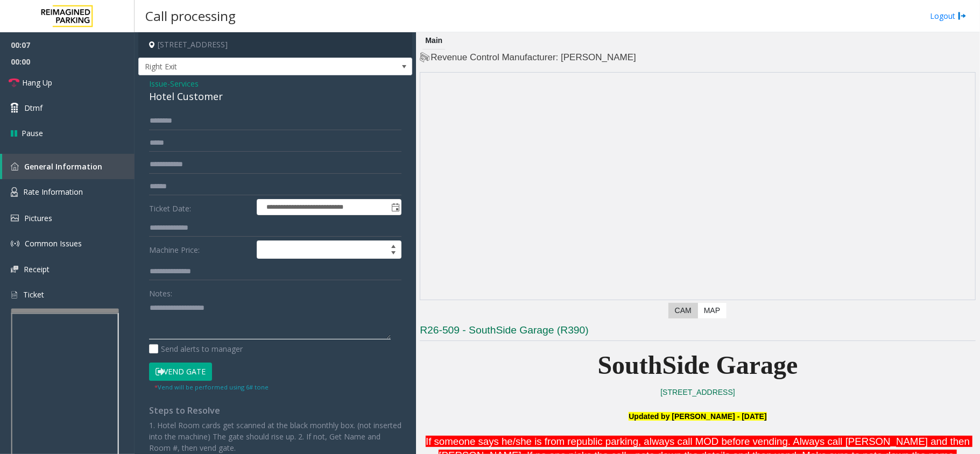
paste textarea "**********"
click at [181, 95] on div "Hotel Customer" at bounding box center [275, 96] width 253 height 15
drag, startPoint x: 242, startPoint y: 330, endPoint x: 679, endPoint y: 288, distance: 439.3
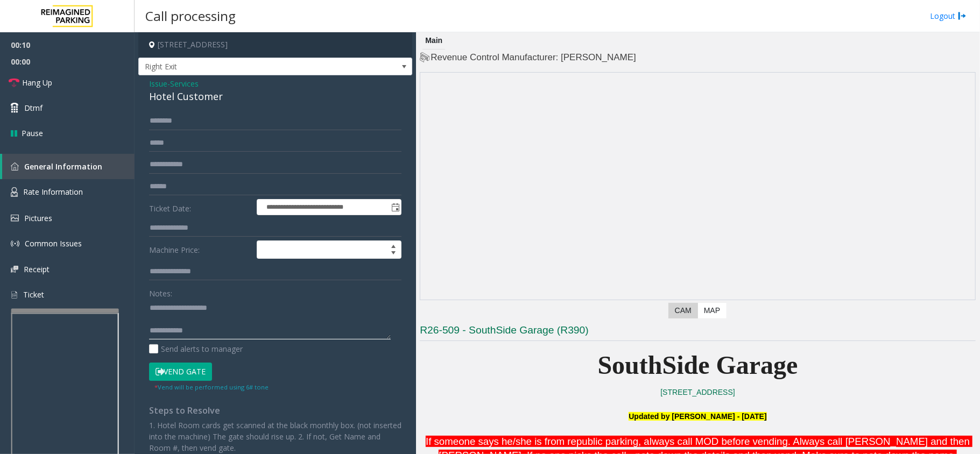
click at [252, 331] on textarea at bounding box center [270, 319] width 242 height 40
paste textarea "**********"
type textarea "**********"
click at [202, 230] on input "text" at bounding box center [275, 228] width 253 height 18
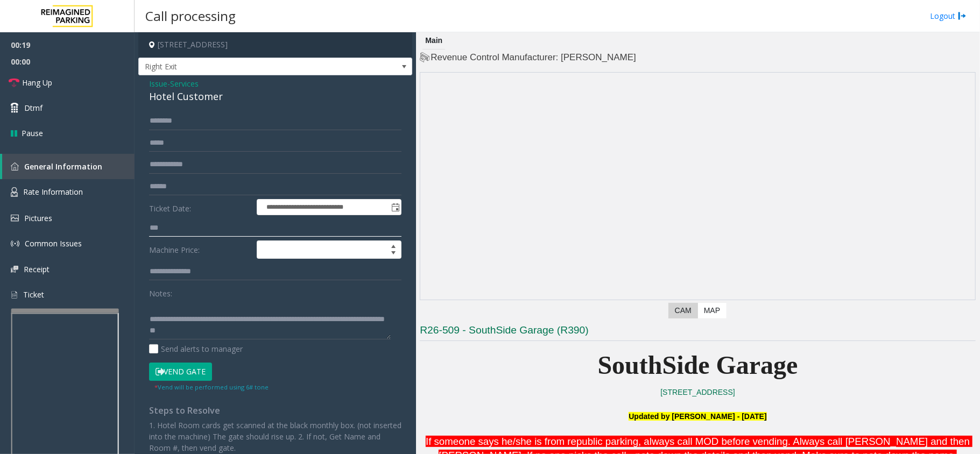
type input "***"
click at [248, 120] on input "text" at bounding box center [275, 121] width 253 height 18
type input "*"
click at [187, 365] on button "Vend Gate" at bounding box center [180, 372] width 63 height 18
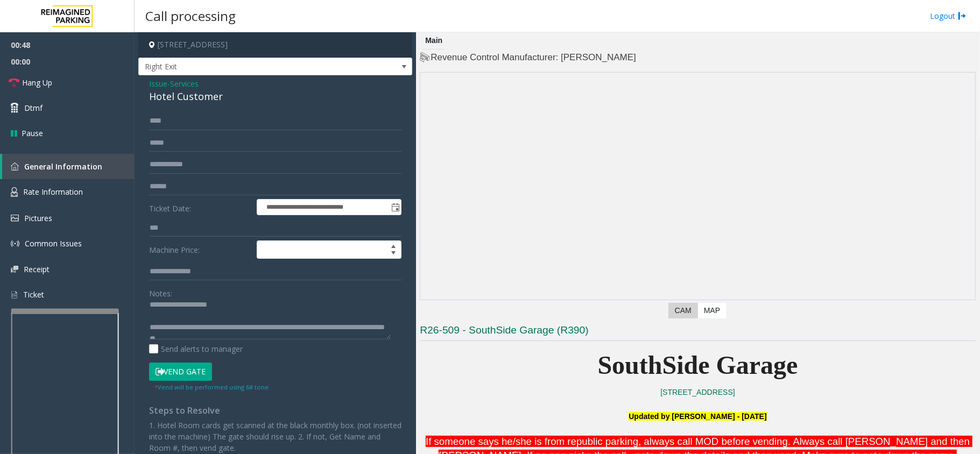
scroll to position [0, 0]
click at [209, 323] on textarea at bounding box center [270, 319] width 242 height 40
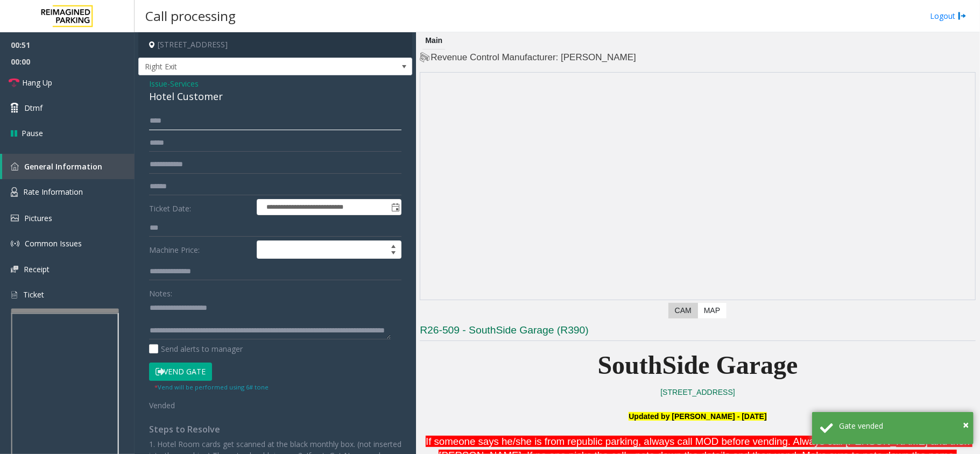
click at [201, 123] on input "****" at bounding box center [275, 121] width 253 height 18
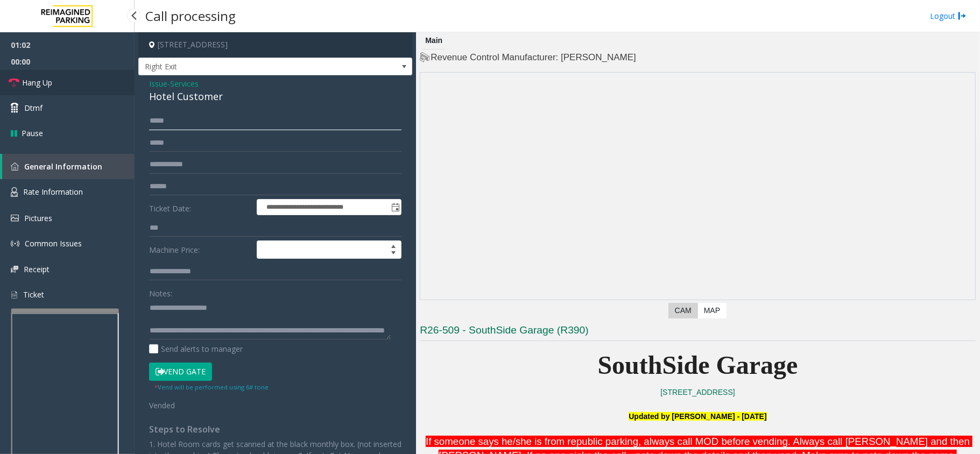
type input "*****"
click at [90, 73] on link "Hang Up" at bounding box center [67, 82] width 135 height 25
click at [109, 81] on link "Hang Up" at bounding box center [67, 82] width 135 height 25
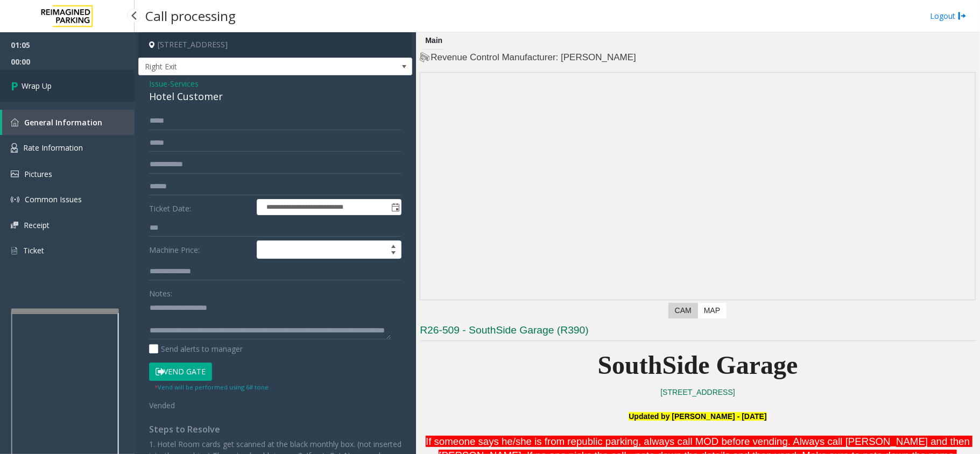
click at [109, 81] on link "Wrap Up" at bounding box center [67, 86] width 135 height 32
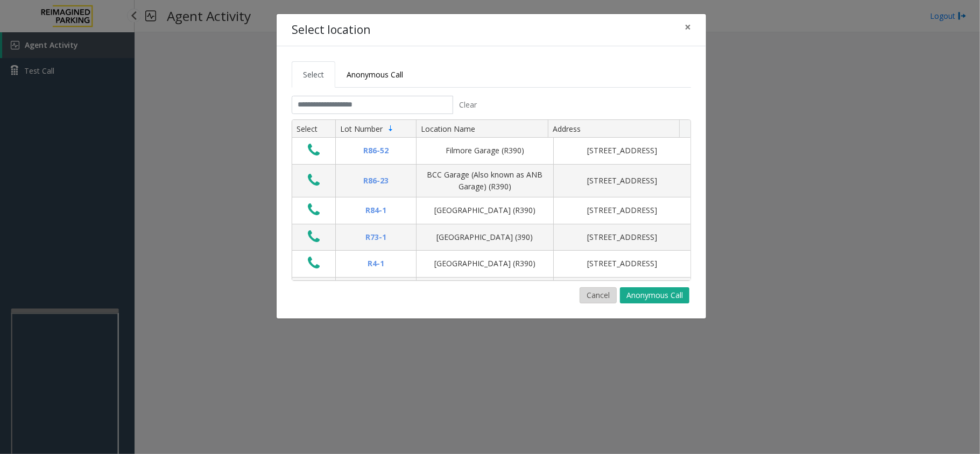
drag, startPoint x: 606, startPoint y: 303, endPoint x: 138, endPoint y: 382, distance: 474.6
click at [604, 304] on button "Cancel" at bounding box center [598, 296] width 37 height 16
